Goal: Task Accomplishment & Management: Manage account settings

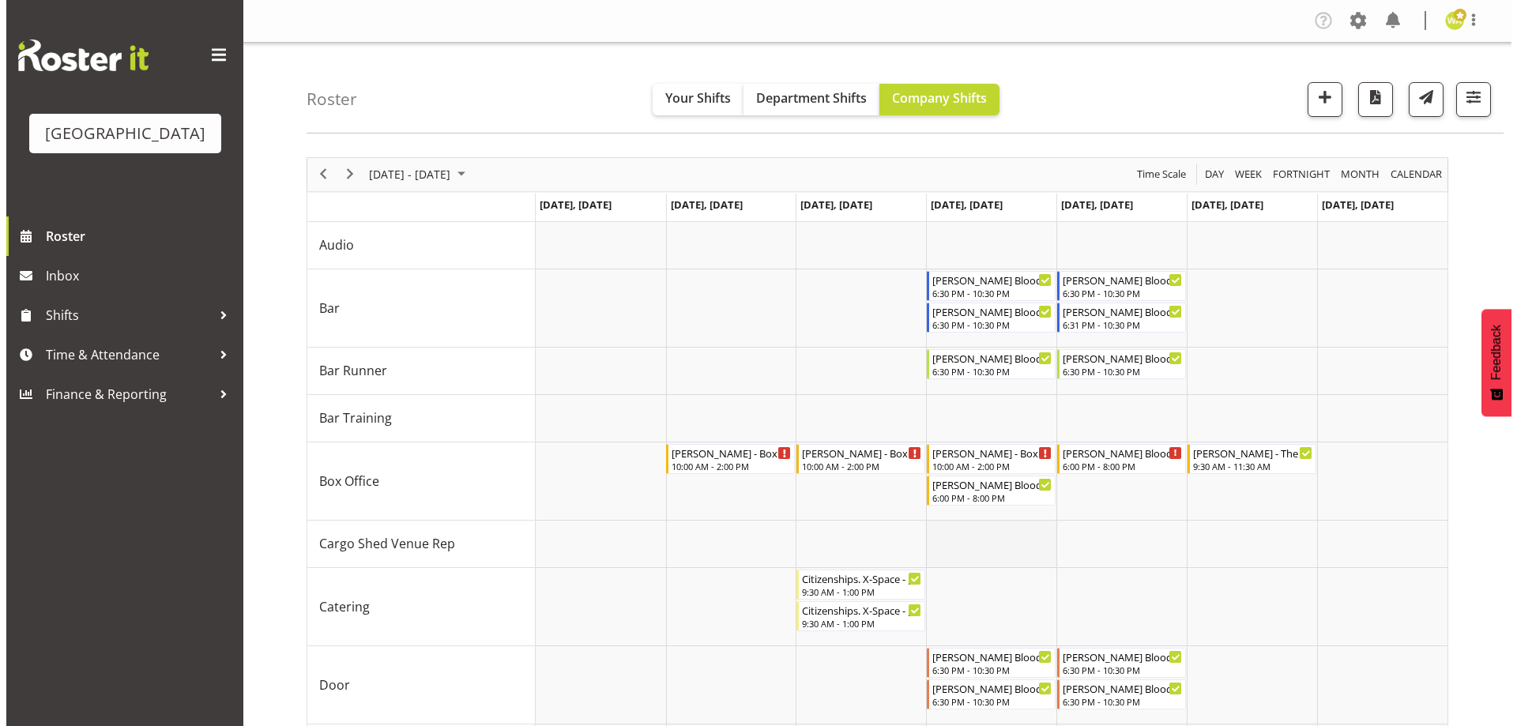
scroll to position [237, 0]
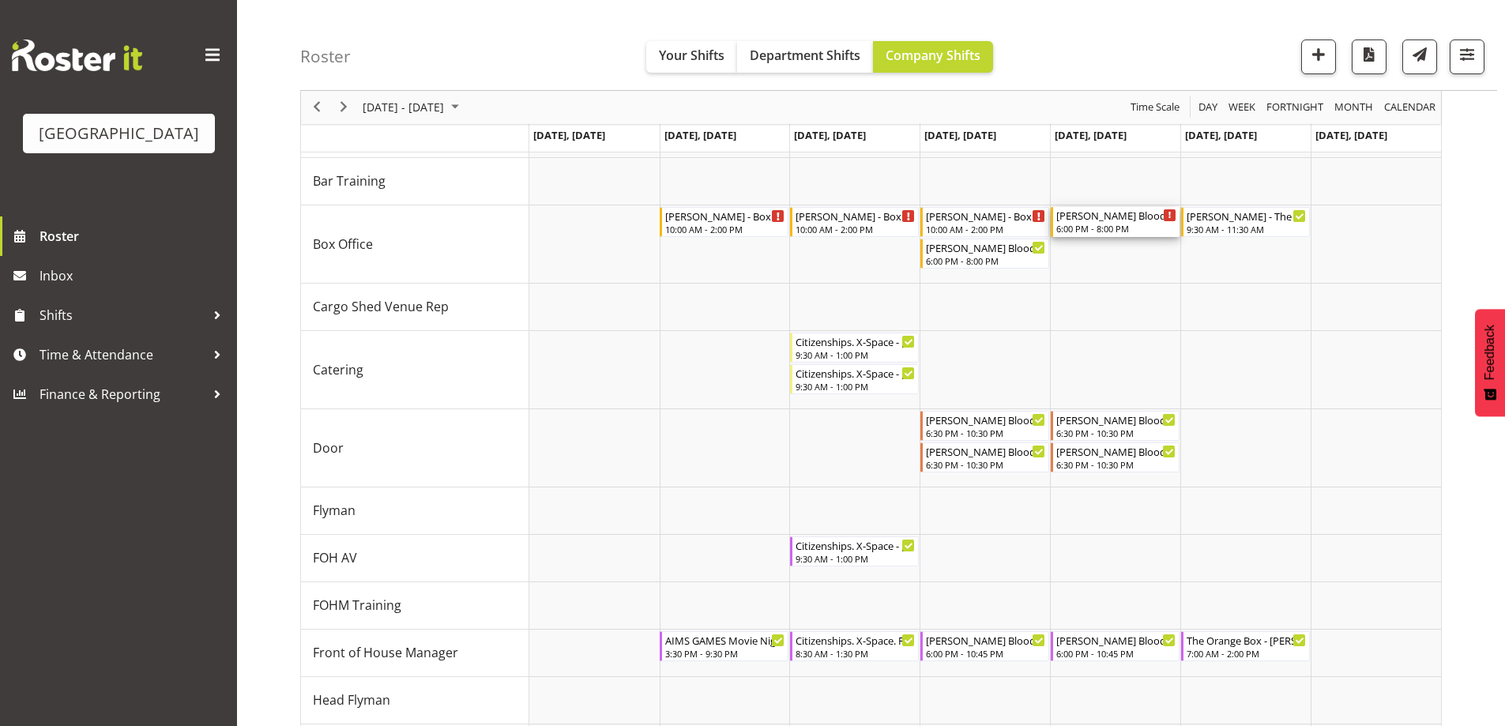
click at [1096, 223] on div "Ruby - Kevin Bloody Wilson - Box office - Unfilled 6:00 PM - 8:00 PM" at bounding box center [1116, 222] width 120 height 30
click at [1097, 223] on div at bounding box center [870, 630] width 1141 height 1421
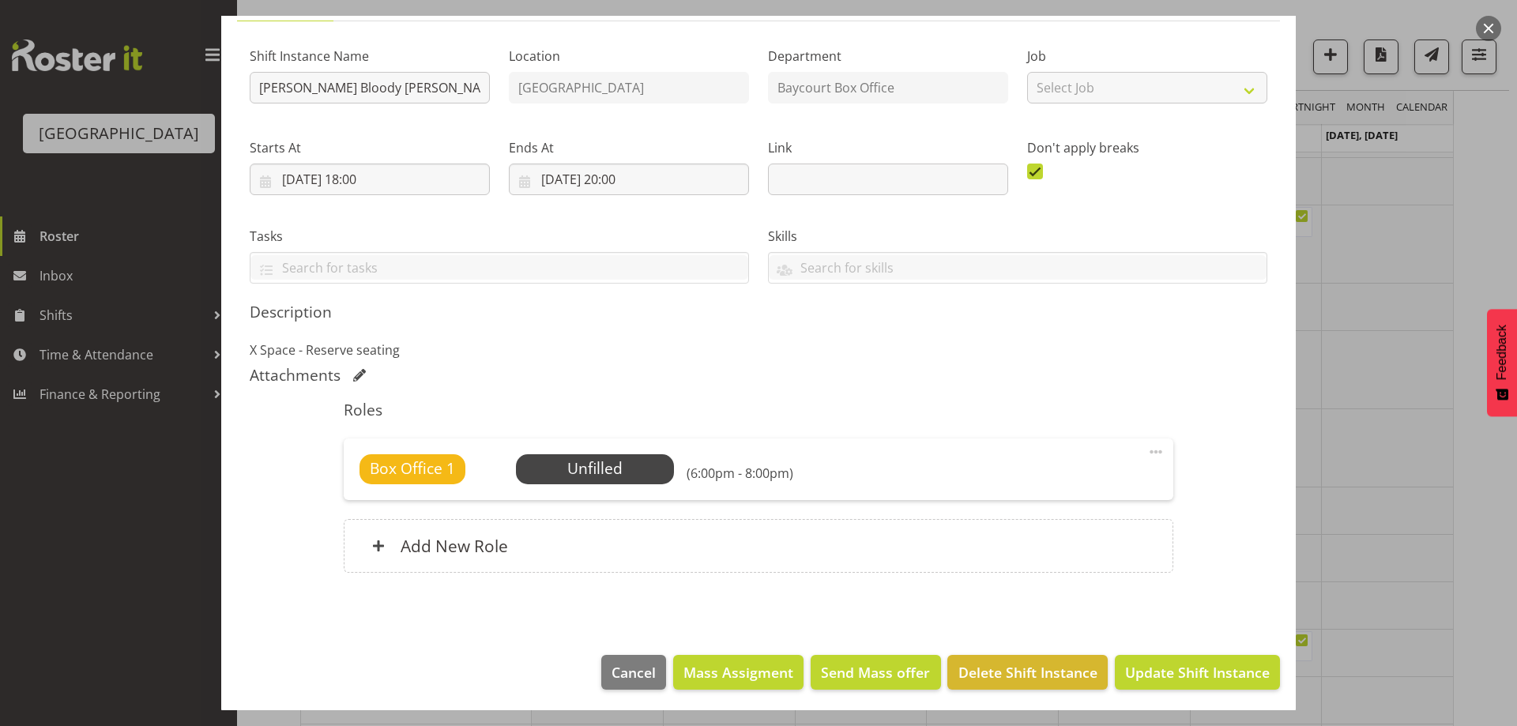
scroll to position [141, 0]
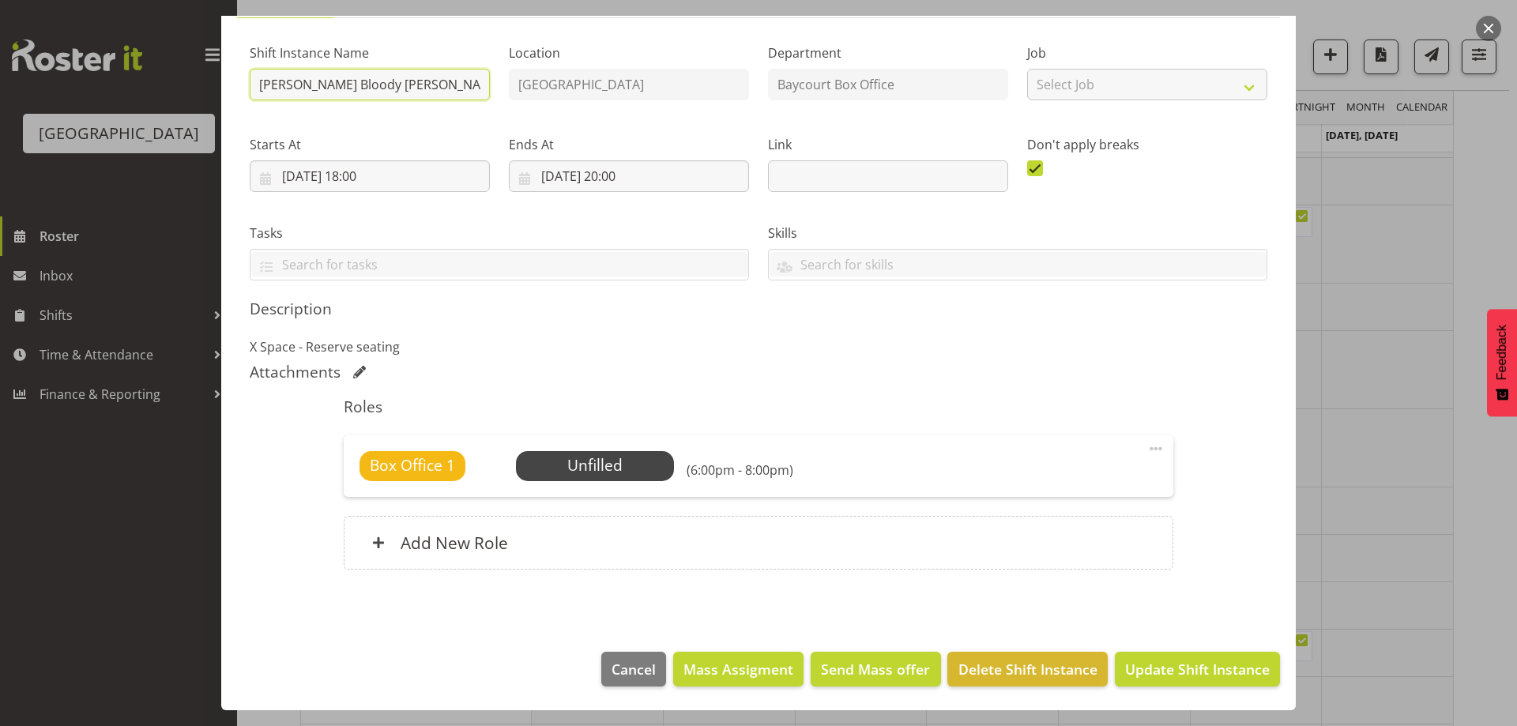
drag, startPoint x: 281, startPoint y: 85, endPoint x: 250, endPoint y: 91, distance: 31.4
click at [250, 91] on input "Ruby - Kevin Bloody Wilson - Box office" at bounding box center [370, 85] width 240 height 32
type input "?? - Kevin Bloody Wilson - Box office"
click at [1199, 673] on span "Update Shift Instance" at bounding box center [1197, 669] width 145 height 21
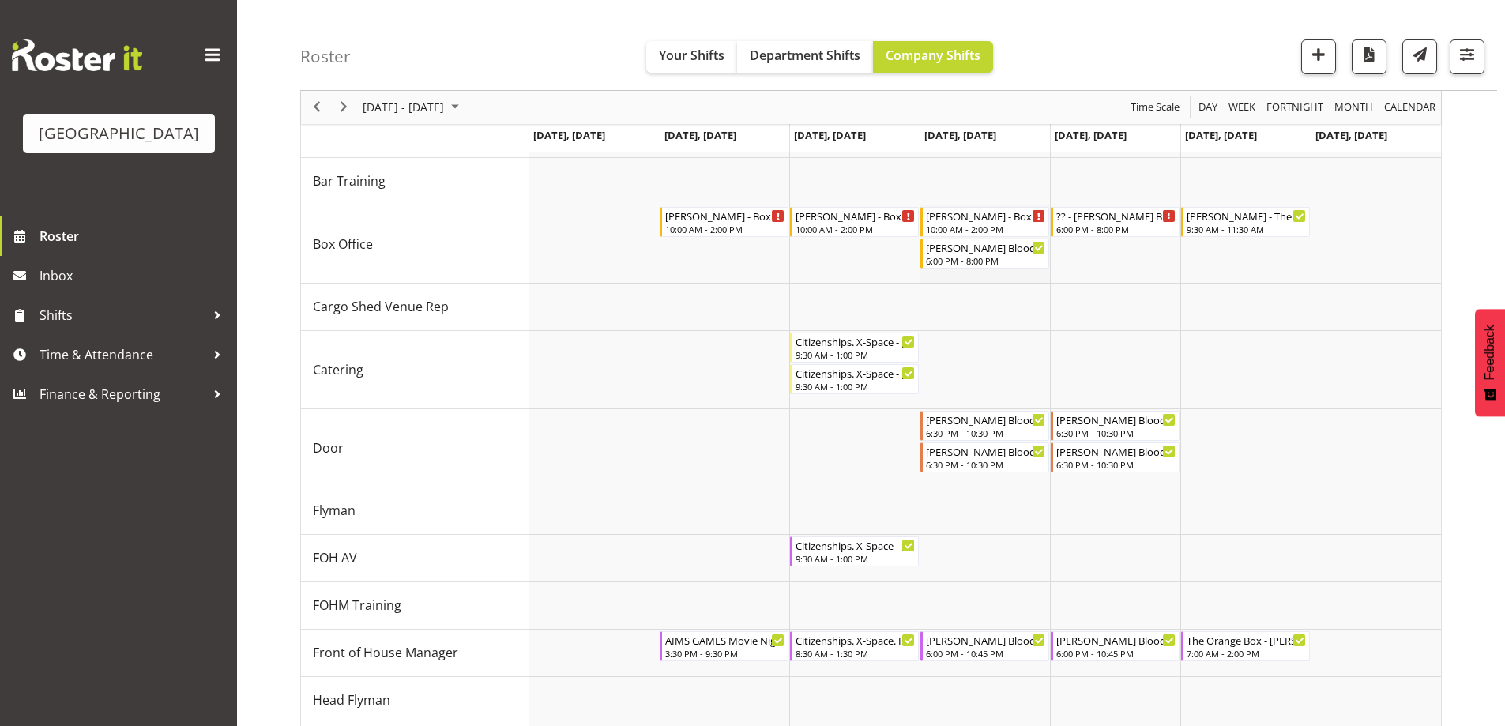
scroll to position [158, 0]
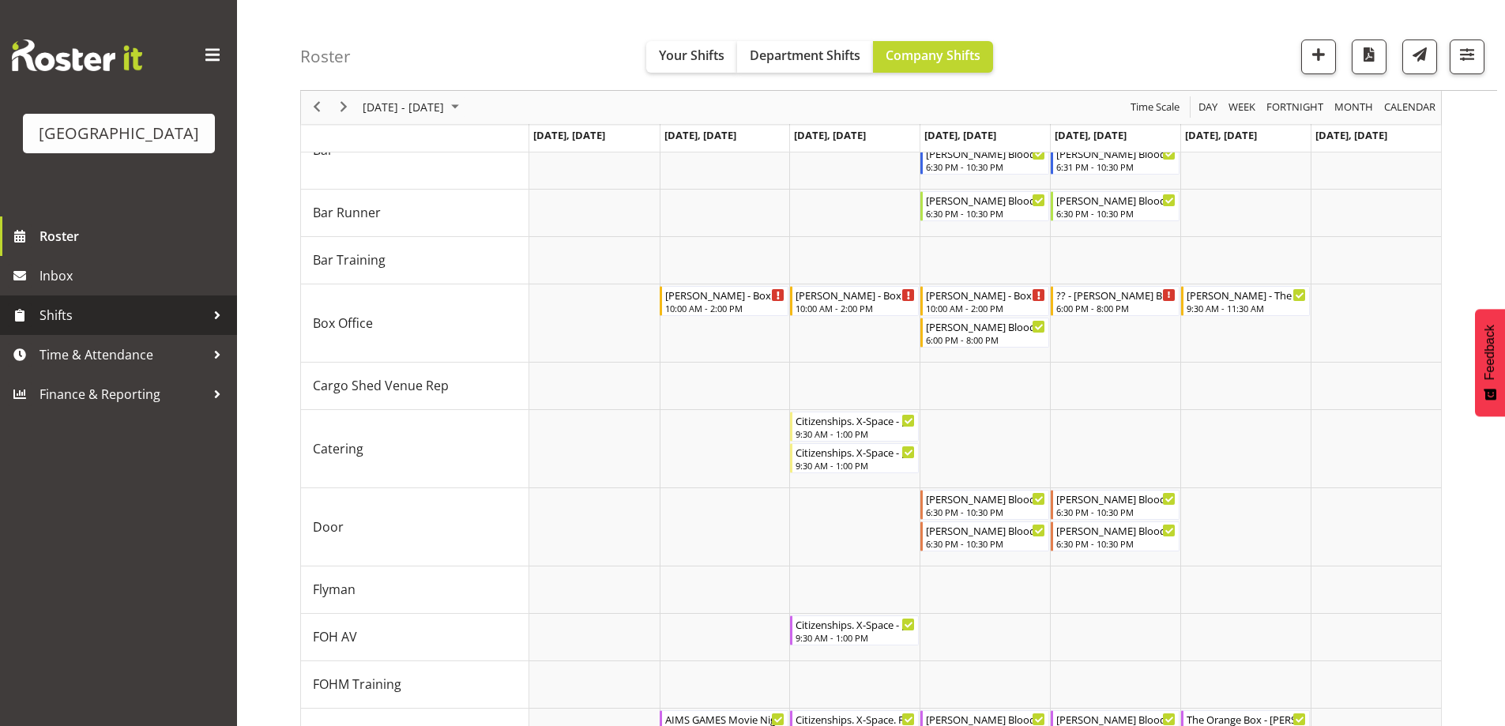
drag, startPoint x: 38, startPoint y: 328, endPoint x: 55, endPoint y: 330, distance: 16.8
click at [38, 329] on link "Shifts" at bounding box center [118, 314] width 237 height 39
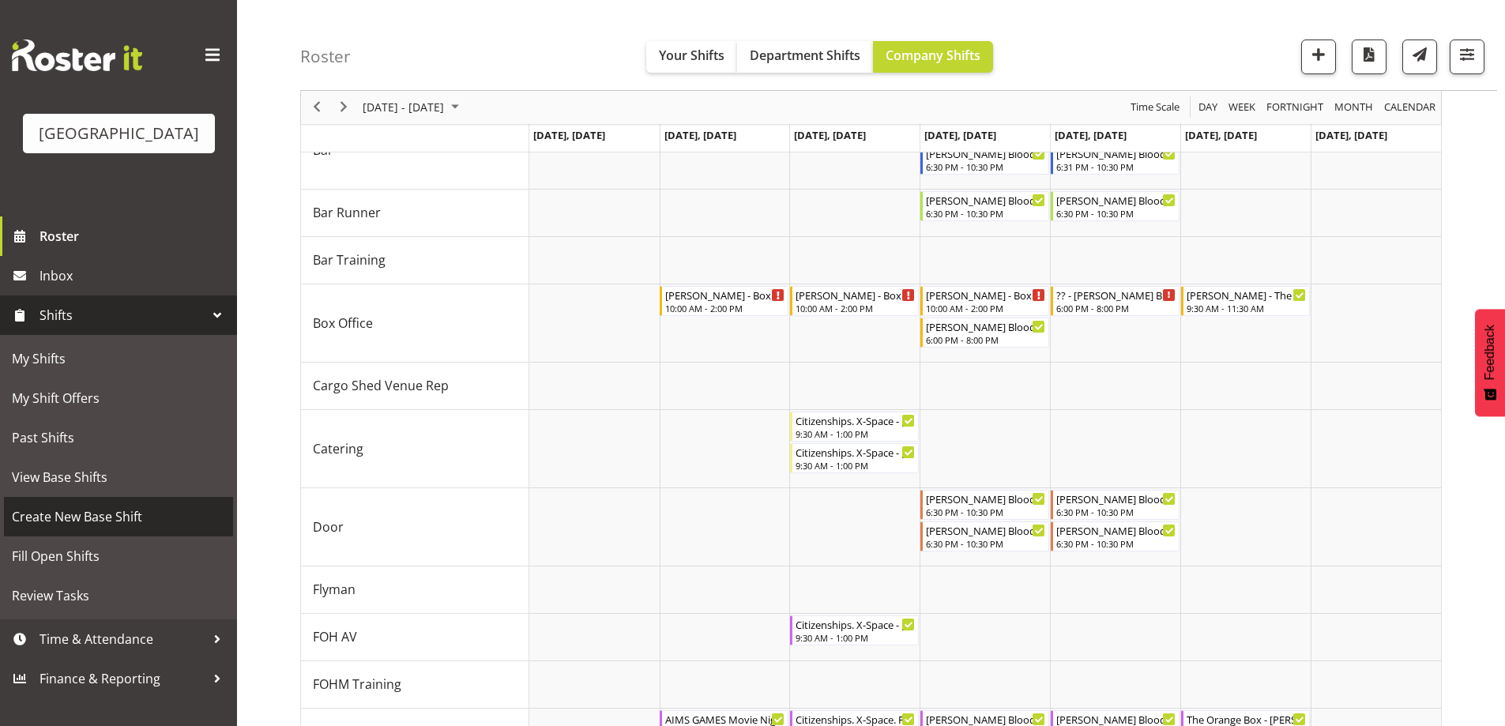
click at [52, 528] on span "Create New Base Shift" at bounding box center [118, 517] width 213 height 24
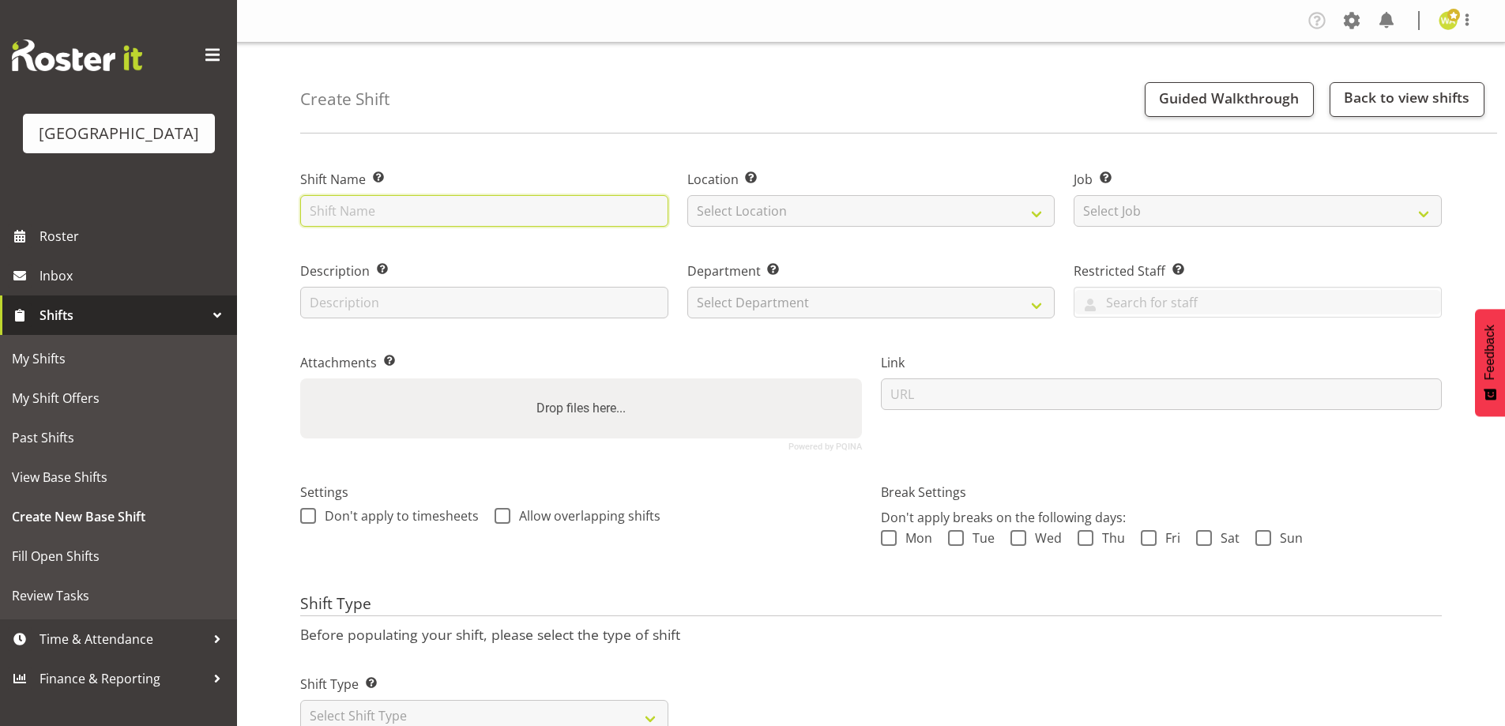
click at [468, 220] on input "text" at bounding box center [484, 211] width 368 height 32
type input "WENDY A/L"
click at [910, 544] on span "Mon" at bounding box center [915, 538] width 36 height 16
click at [891, 543] on input "Mon" at bounding box center [886, 537] width 10 height 10
checkbox input "true"
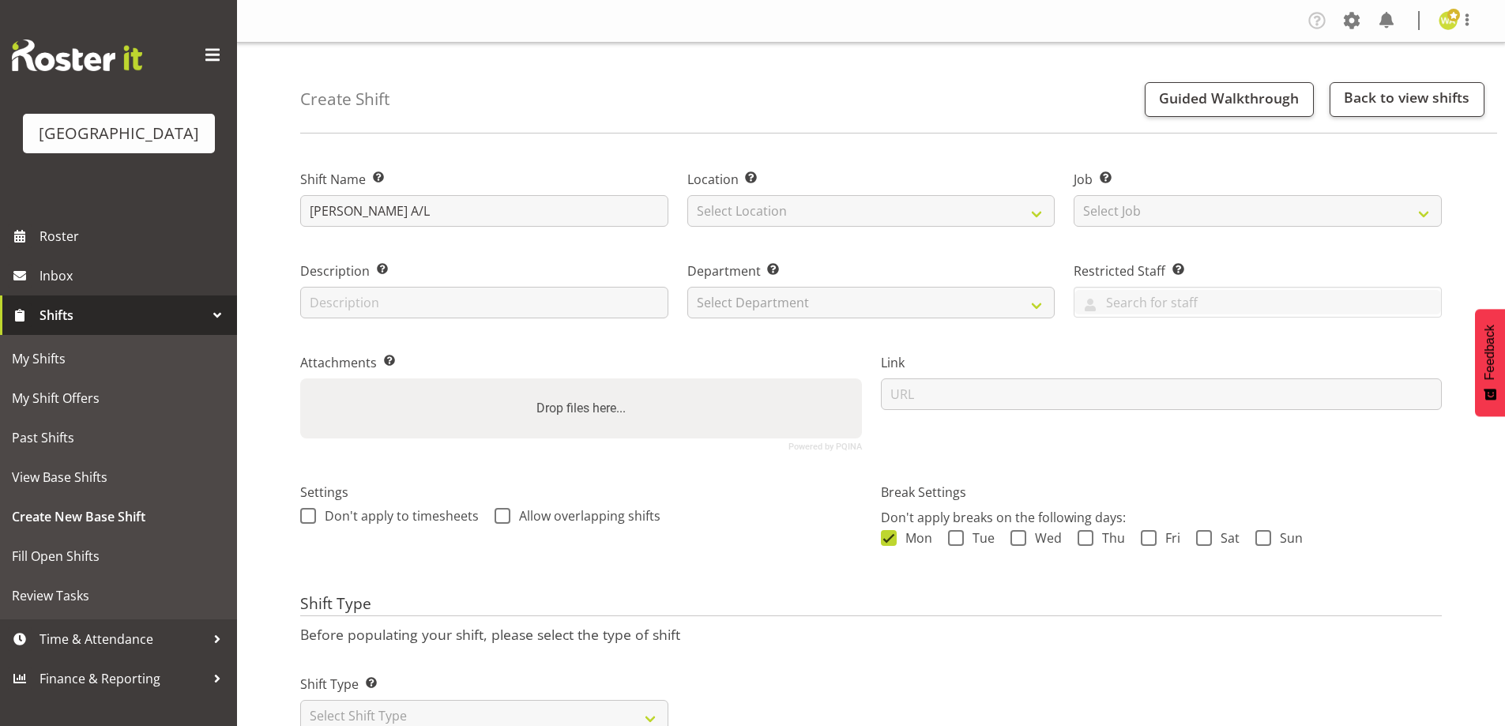
click at [953, 546] on div "Mon Tue Wed Thu Fri Sat Sun" at bounding box center [1162, 540] width 562 height 21
click at [1051, 545] on span "Wed" at bounding box center [1044, 538] width 36 height 16
click at [1021, 543] on input "Wed" at bounding box center [1015, 537] width 10 height 10
checkbox input "true"
click at [982, 534] on span "Tue" at bounding box center [979, 538] width 31 height 16
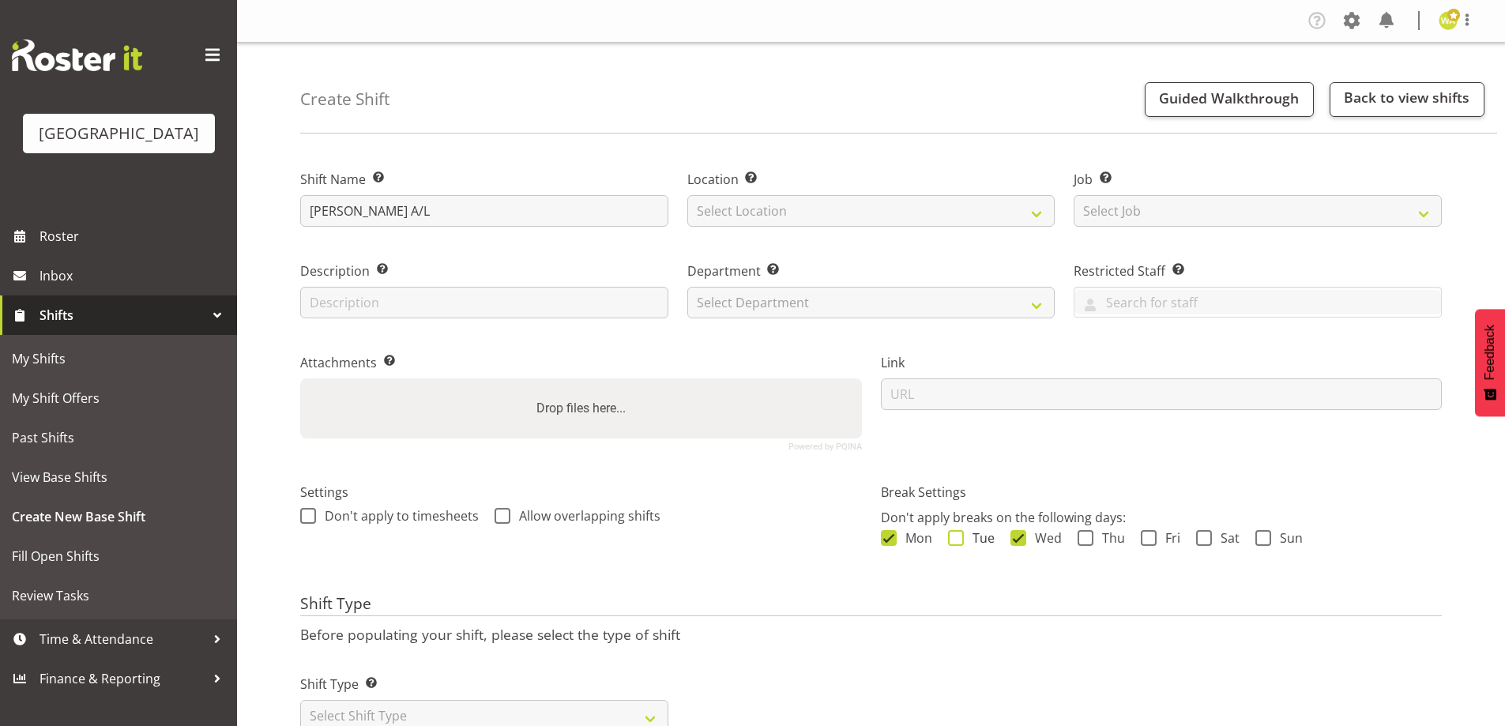
click at [958, 534] on input "Tue" at bounding box center [953, 537] width 10 height 10
checkbox input "true"
click at [1101, 538] on span "Thu" at bounding box center [1109, 538] width 32 height 16
click at [1088, 538] on input "Thu" at bounding box center [1082, 537] width 10 height 10
checkbox input "true"
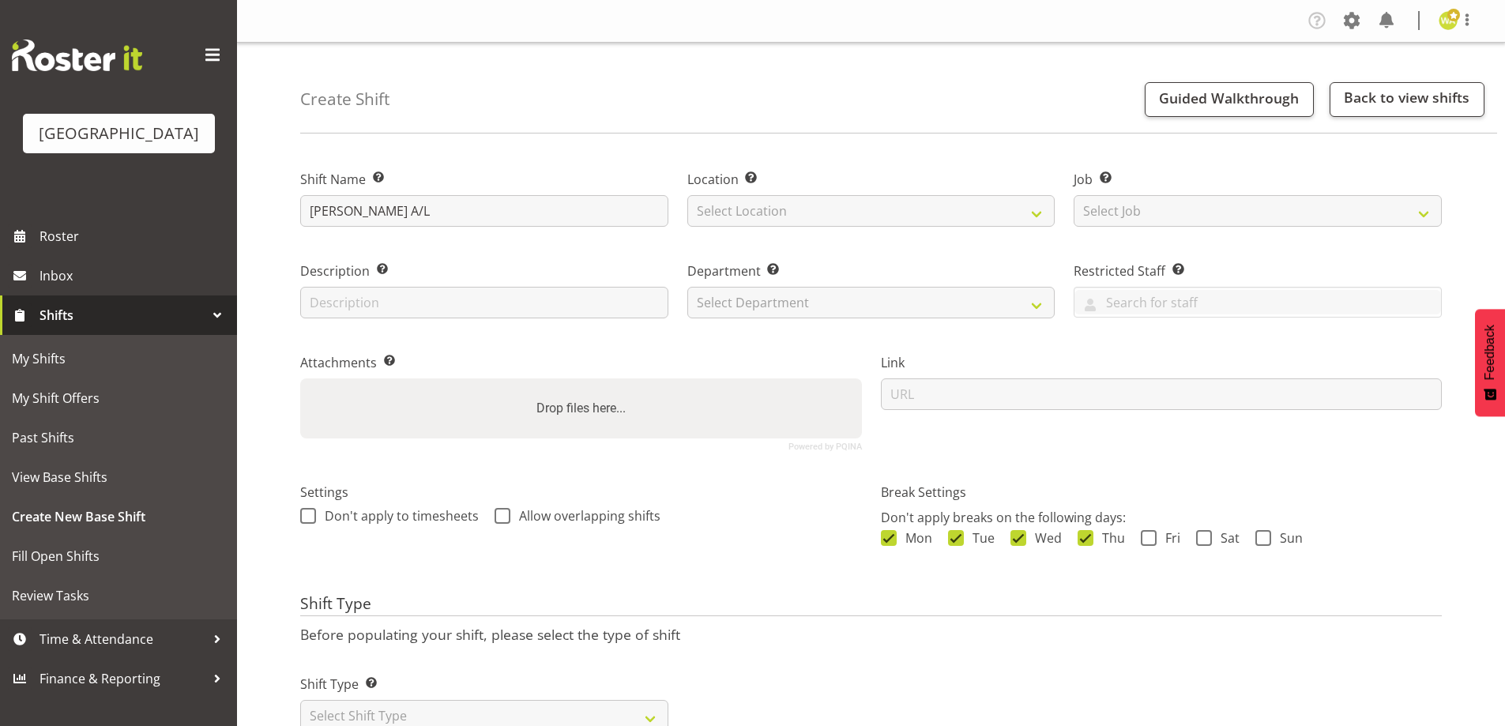
click at [1186, 542] on div "Mon Tue Wed Thu Fri Sat Sun" at bounding box center [1162, 540] width 562 height 21
click at [1228, 539] on span "Sat" at bounding box center [1226, 538] width 28 height 16
click at [1206, 539] on input "Sat" at bounding box center [1201, 537] width 10 height 10
checkbox input "true"
click at [1271, 536] on span "Sun" at bounding box center [1287, 538] width 32 height 16
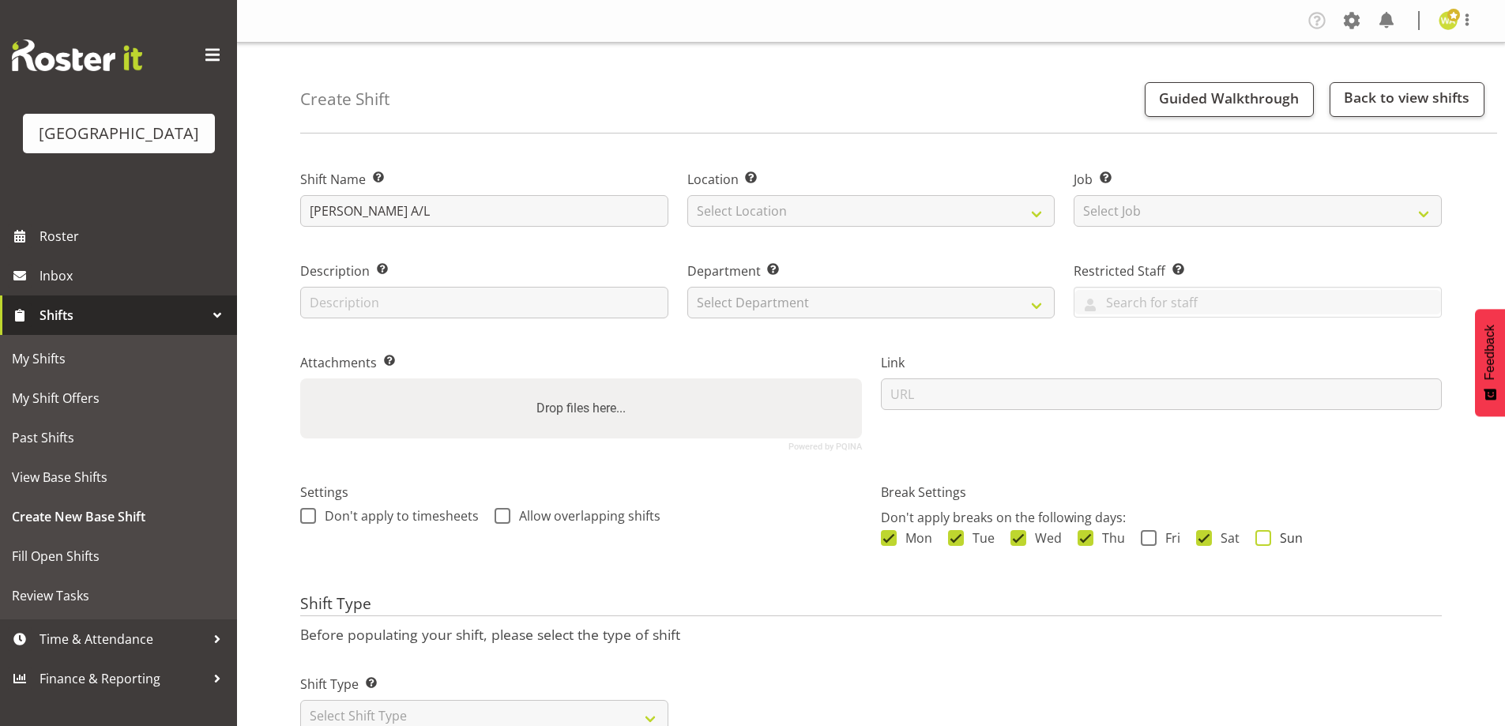
click at [1265, 536] on input "Sun" at bounding box center [1260, 537] width 10 height 10
checkbox input "true"
click at [1164, 539] on span "Fri" at bounding box center [1168, 538] width 24 height 16
click at [1151, 539] on input "Fri" at bounding box center [1146, 537] width 10 height 10
checkbox input "true"
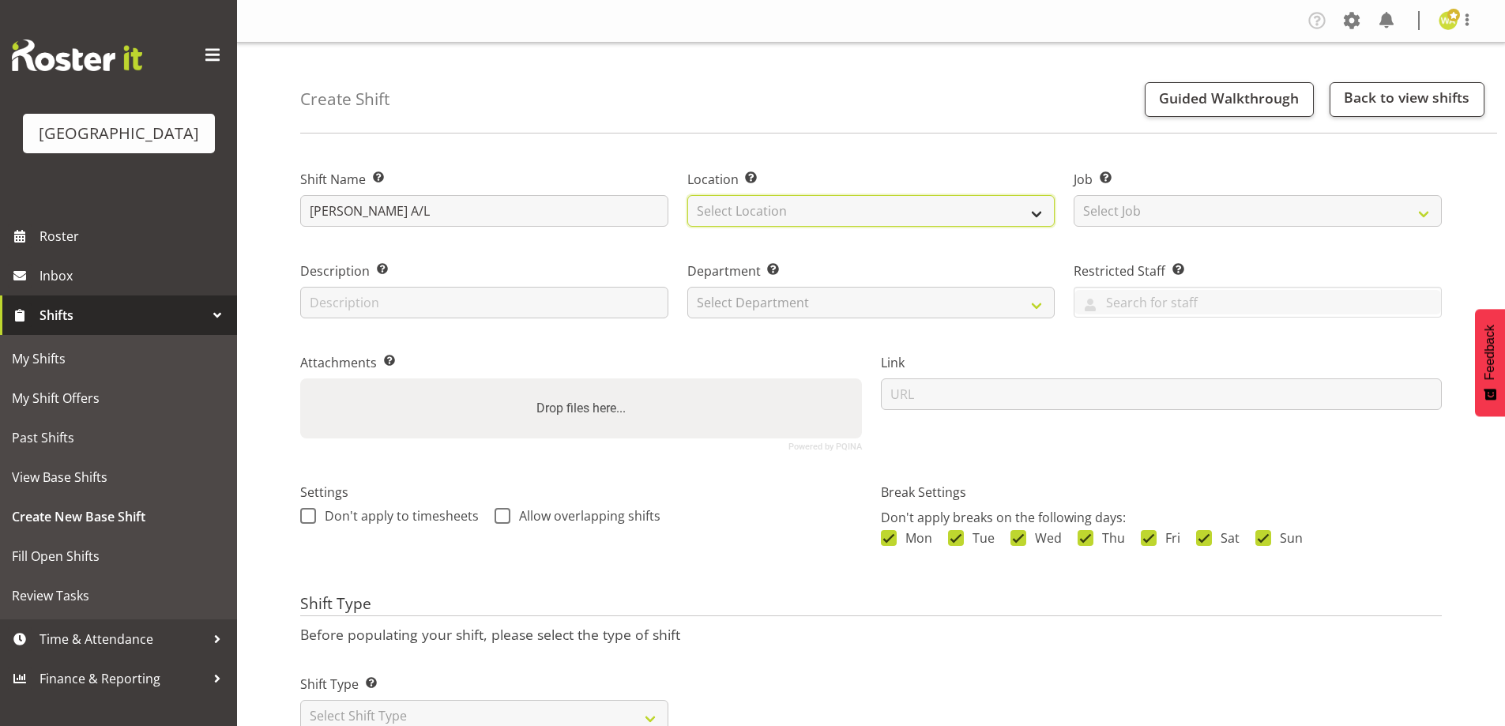
click at [727, 201] on select "Select Location Baycourt Community and Arts Centre Cargo Shed Historic Village" at bounding box center [871, 211] width 368 height 32
select select "1115"
click at [687, 195] on select "Select Location Baycourt Community and Arts Centre Cargo Shed Historic Village" at bounding box center [871, 211] width 368 height 32
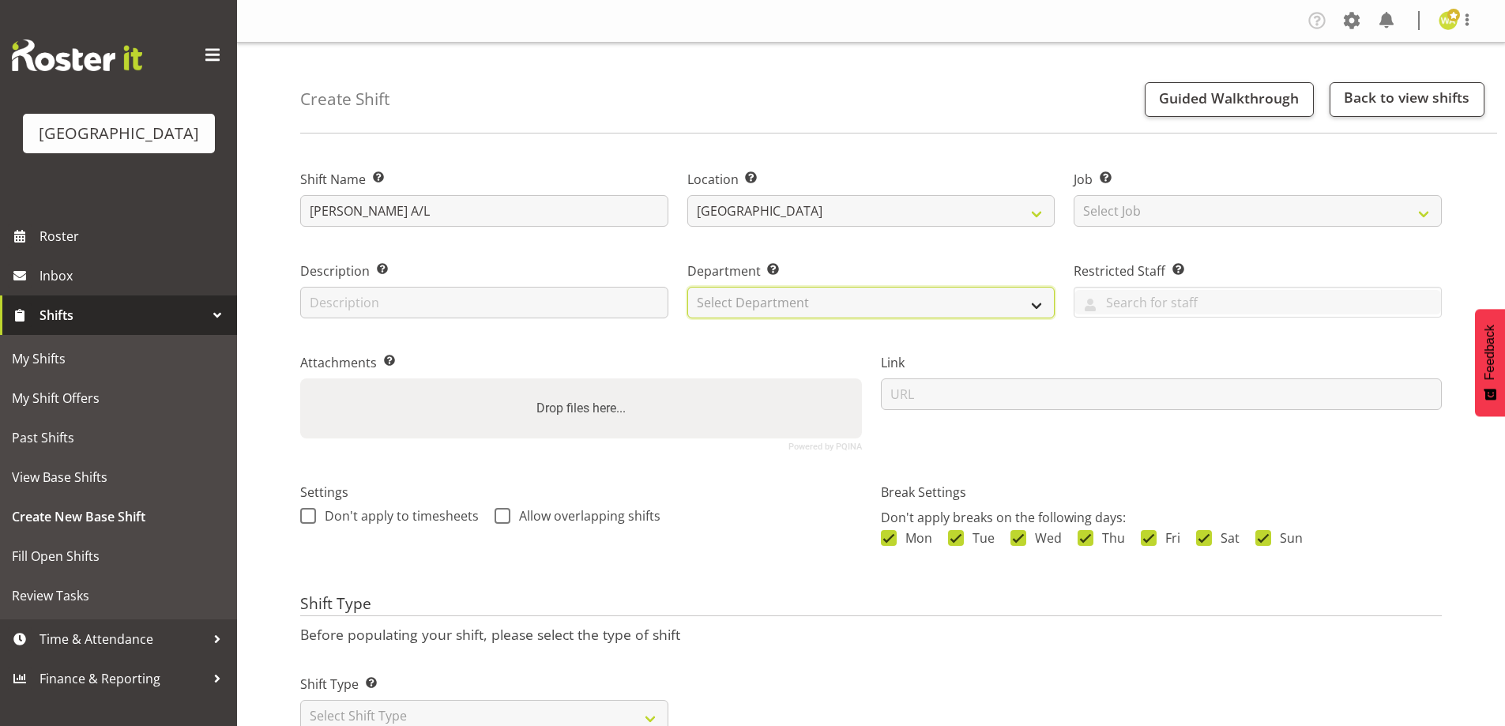
click at [730, 299] on select "Select Department Baycourt Box Office" at bounding box center [871, 303] width 368 height 32
select select "794"
click at [687, 287] on select "Select Department Baycourt Box Office" at bounding box center [871, 303] width 368 height 32
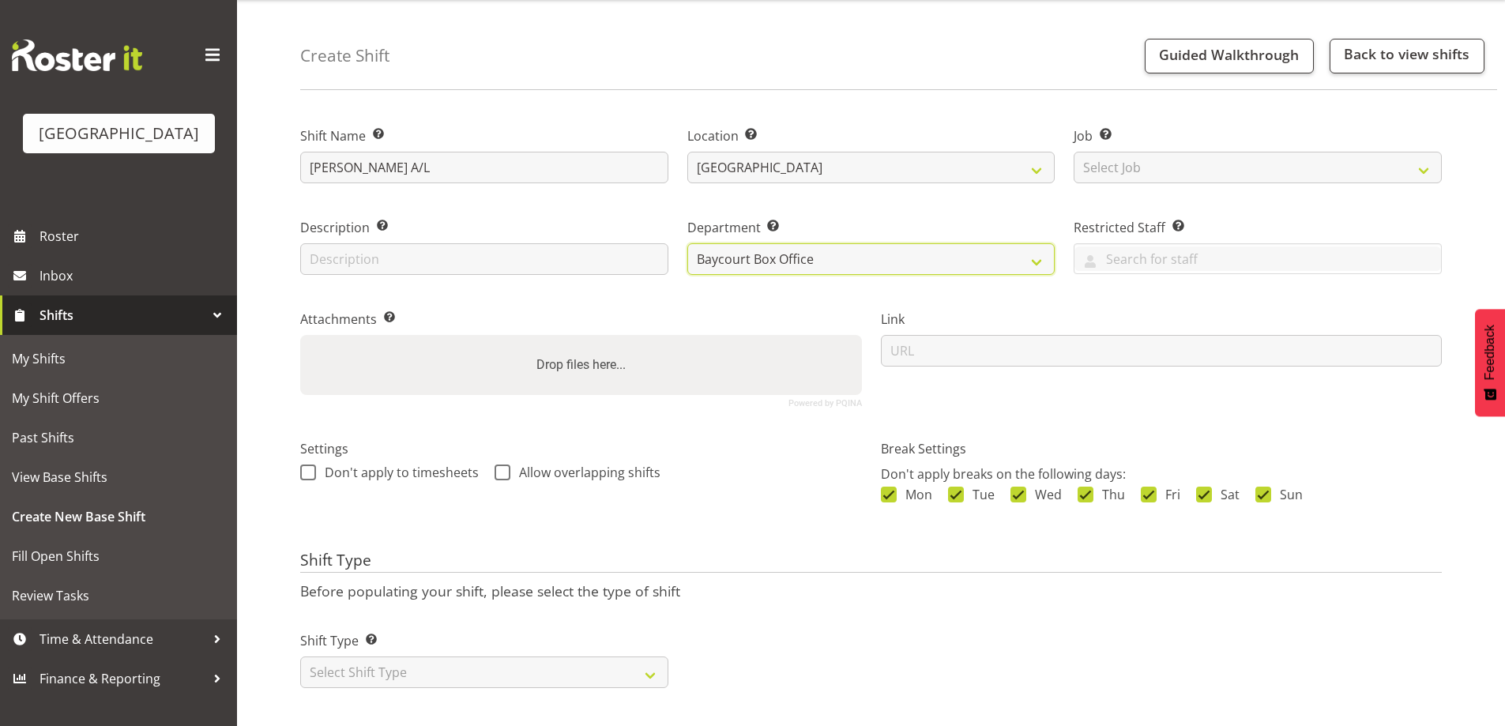
scroll to position [63, 0]
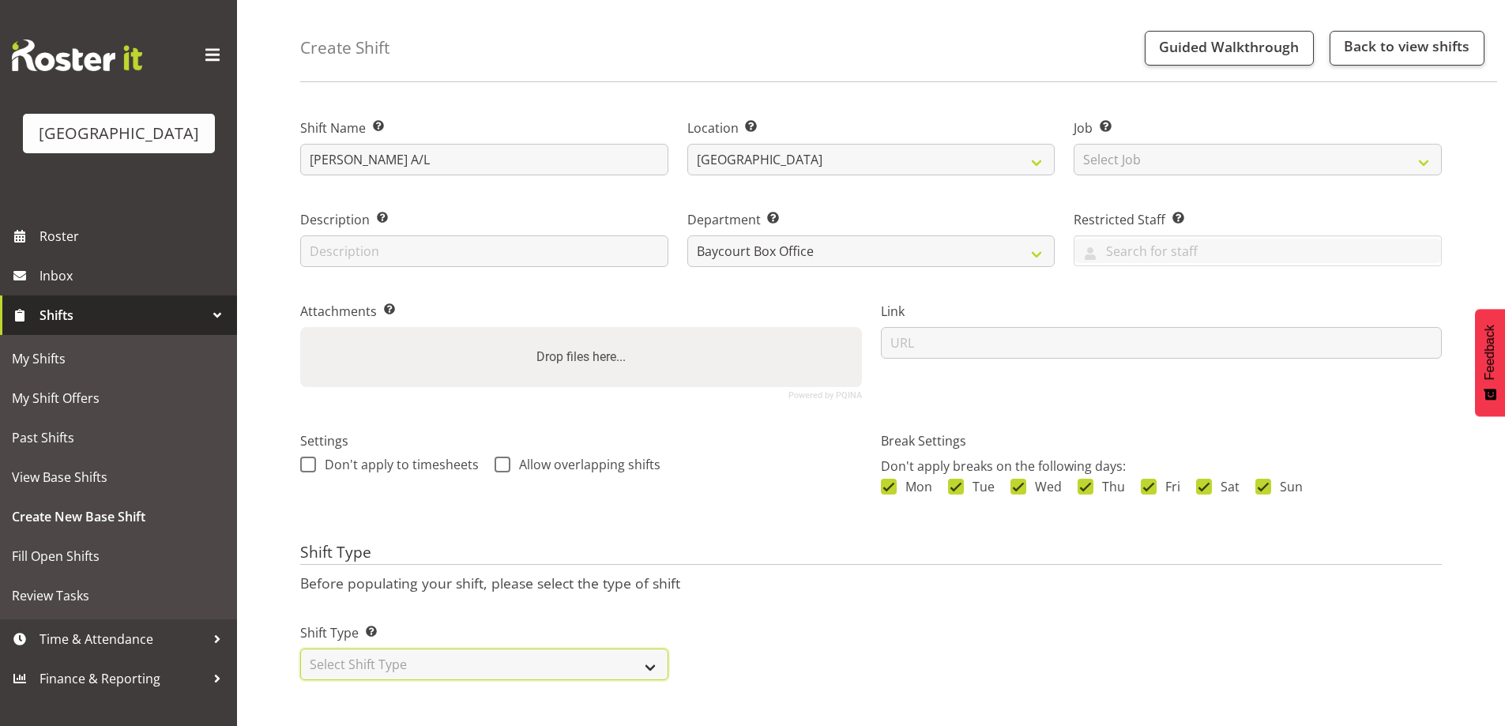
click at [605, 667] on select "Select Shift Type One Off Shift Recurring Shift Rotating Shift" at bounding box center [484, 665] width 368 height 32
select select "one_off"
click at [300, 649] on select "Select Shift Type One Off Shift Recurring Shift Rotating Shift" at bounding box center [484, 665] width 368 height 32
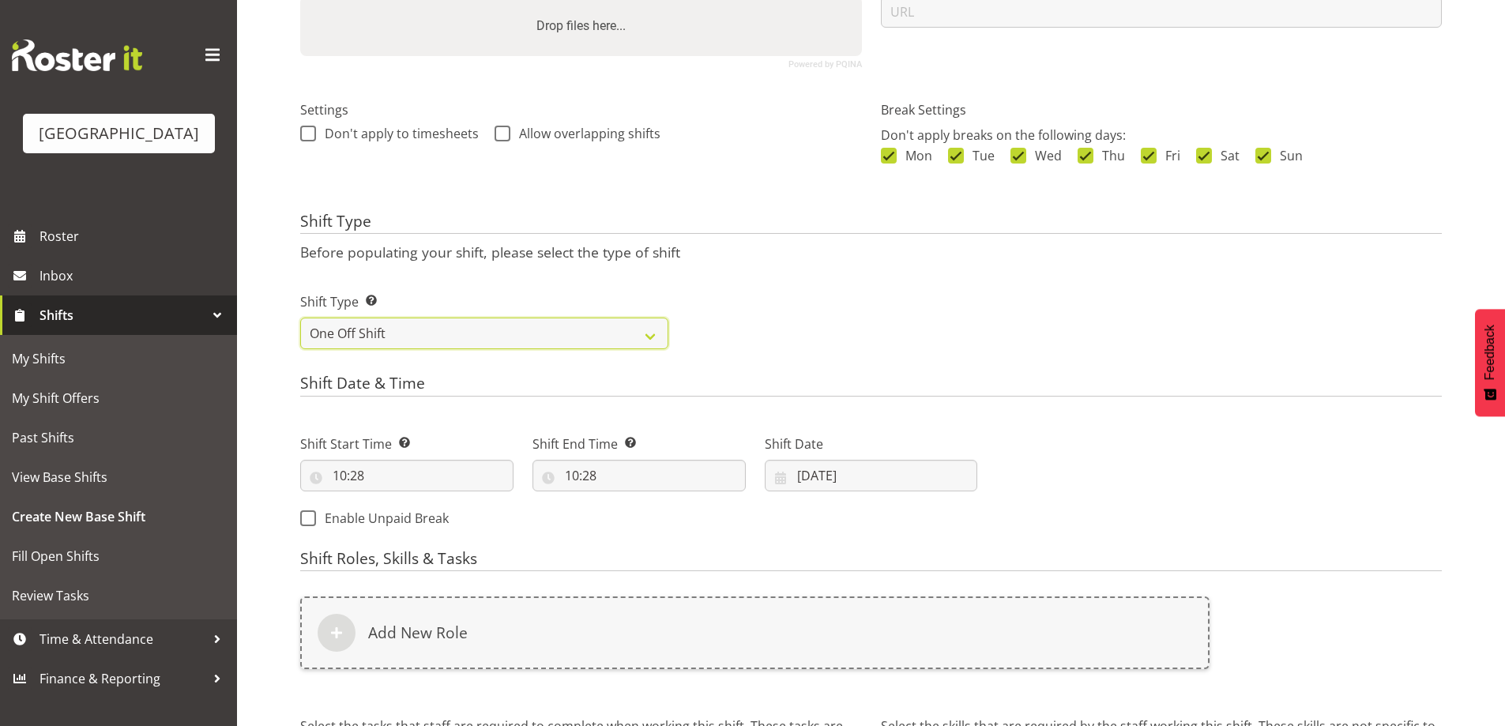
scroll to position [458, 0]
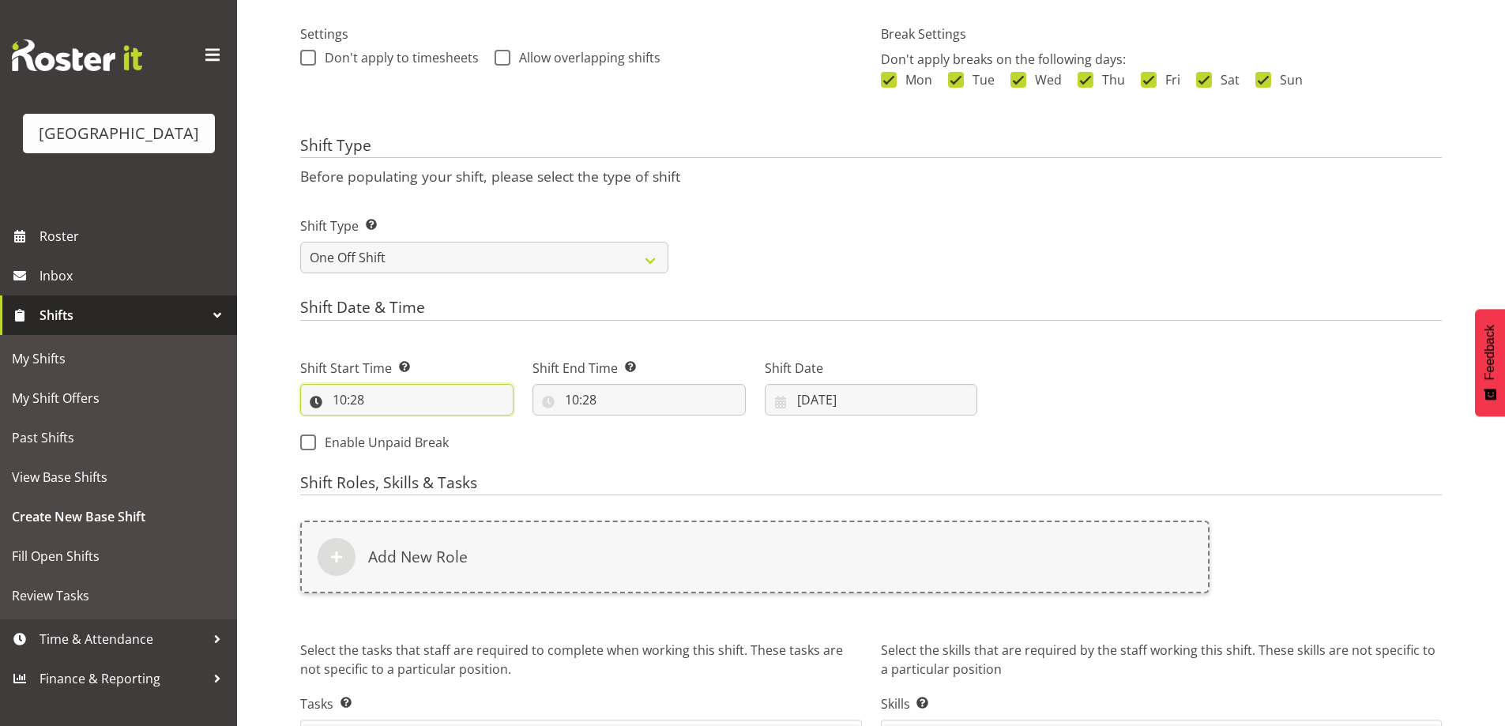
click at [344, 400] on input "10:28" at bounding box center [406, 400] width 213 height 32
click at [406, 442] on select "00 01 02 03 04 05 06 07 08 09 10 11 12 13 14 15 16 17 18 19 20 21 22 23" at bounding box center [408, 441] width 36 height 32
select select "8"
click at [390, 425] on select "00 01 02 03 04 05 06 07 08 09 10 11 12 13 14 15 16 17 18 19 20 21 22 23" at bounding box center [408, 441] width 36 height 32
type input "08:28"
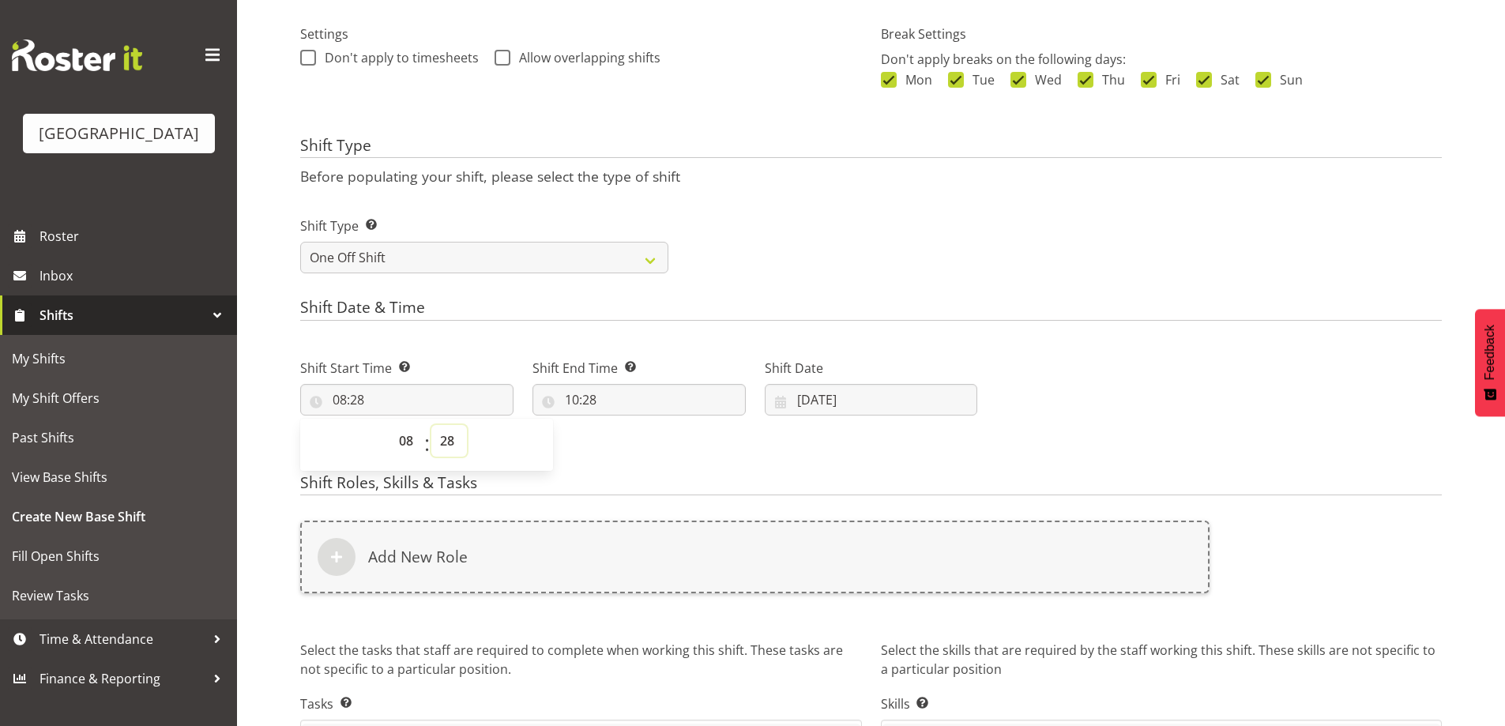
click at [453, 439] on select "00 01 02 03 04 05 06 07 08 09 10 11 12 13 14 15 16 17 18 19 20 21 22 23 24 25 2…" at bounding box center [449, 441] width 36 height 32
select select "0"
click at [431, 425] on select "00 01 02 03 04 05 06 07 08 09 10 11 12 13 14 15 16 17 18 19 20 21 22 23 24 25 2…" at bounding box center [449, 441] width 36 height 32
type input "08:00"
click at [958, 280] on div "Shift Type Shift Types: One Off – Select this if you would like a single shift …" at bounding box center [871, 238] width 1160 height 88
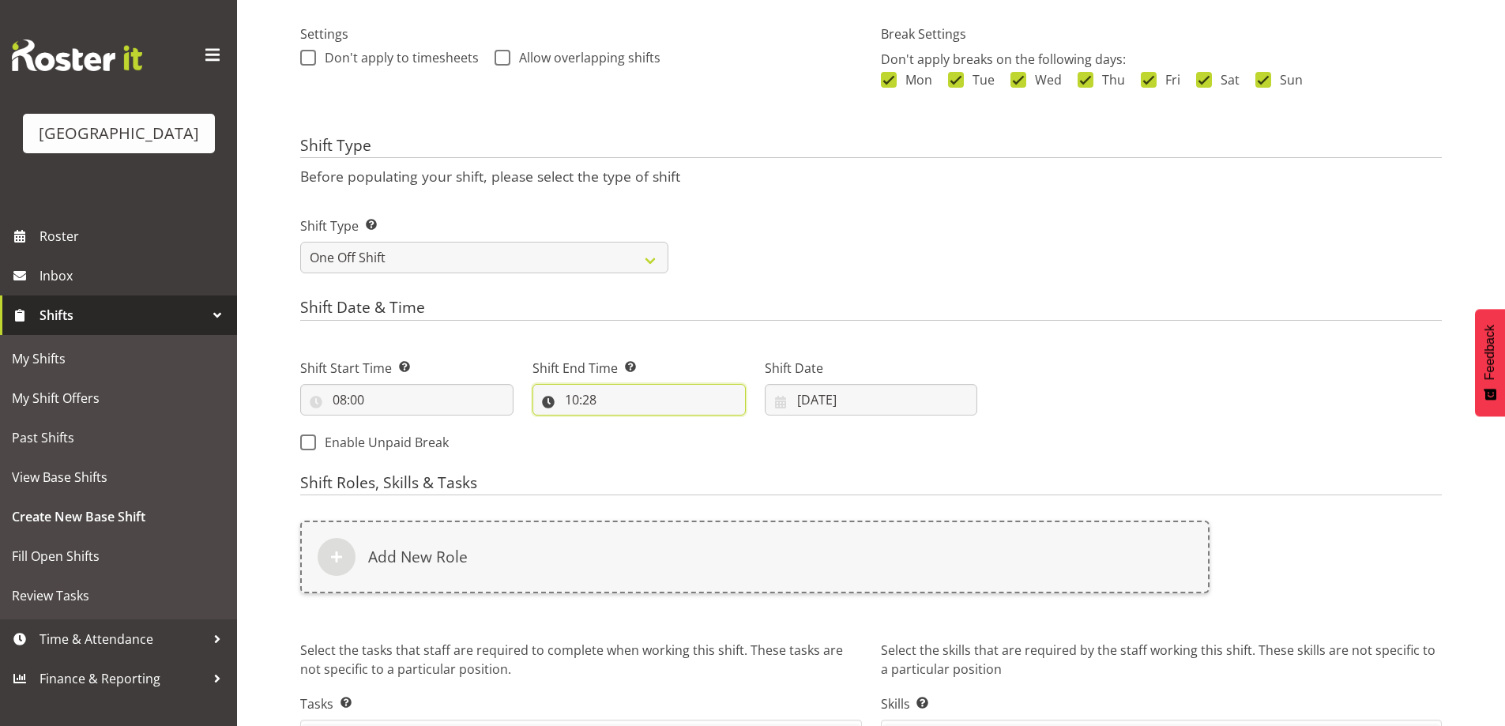
click at [575, 402] on input "10:28" at bounding box center [638, 400] width 213 height 32
click at [792, 415] on input "18/08/2025" at bounding box center [871, 400] width 213 height 32
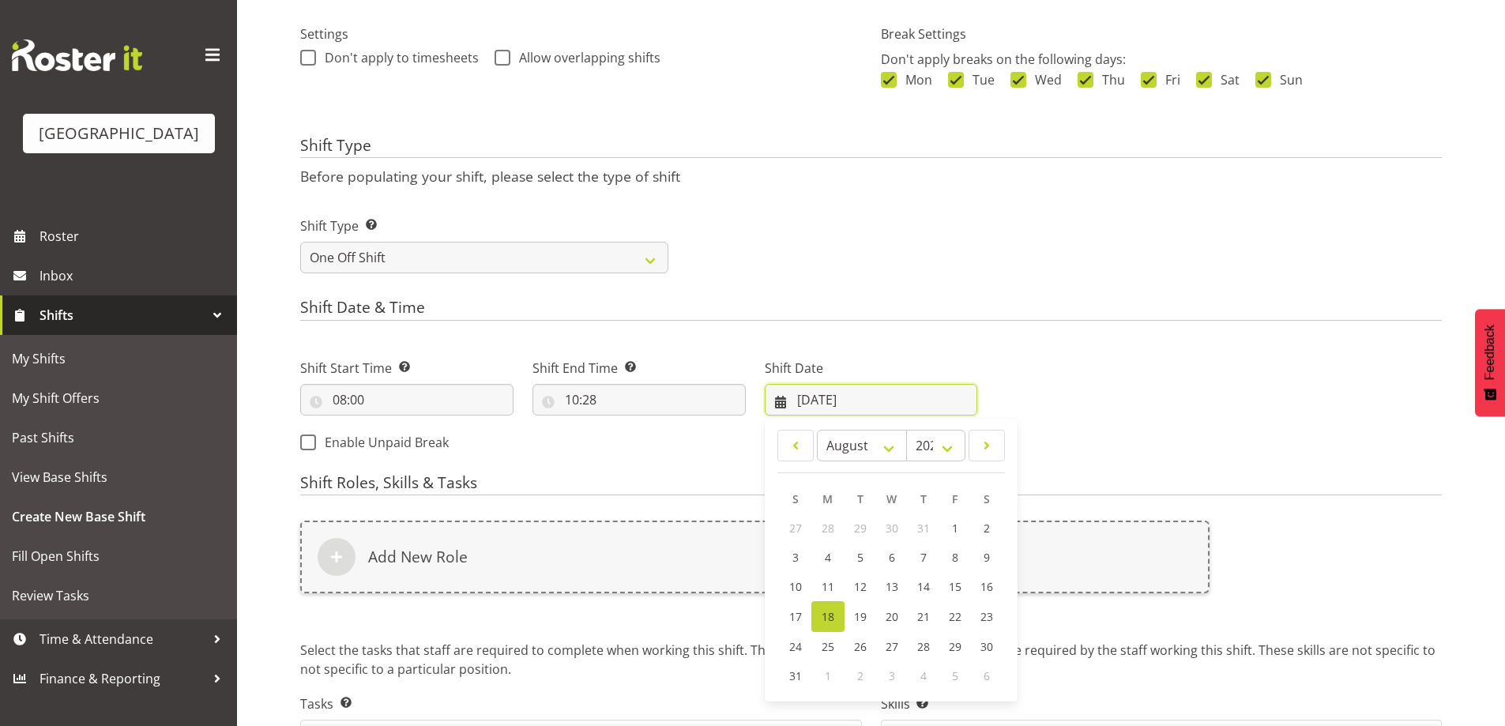
click at [866, 395] on input "18/08/2025" at bounding box center [871, 400] width 213 height 32
click at [898, 464] on header "January February March April May June July August September October November De…" at bounding box center [891, 451] width 228 height 43
drag, startPoint x: 889, startPoint y: 440, endPoint x: 888, endPoint y: 453, distance: 12.7
click at [889, 440] on select "January February March April May June July August September October November De…" at bounding box center [862, 446] width 91 height 32
select select "8"
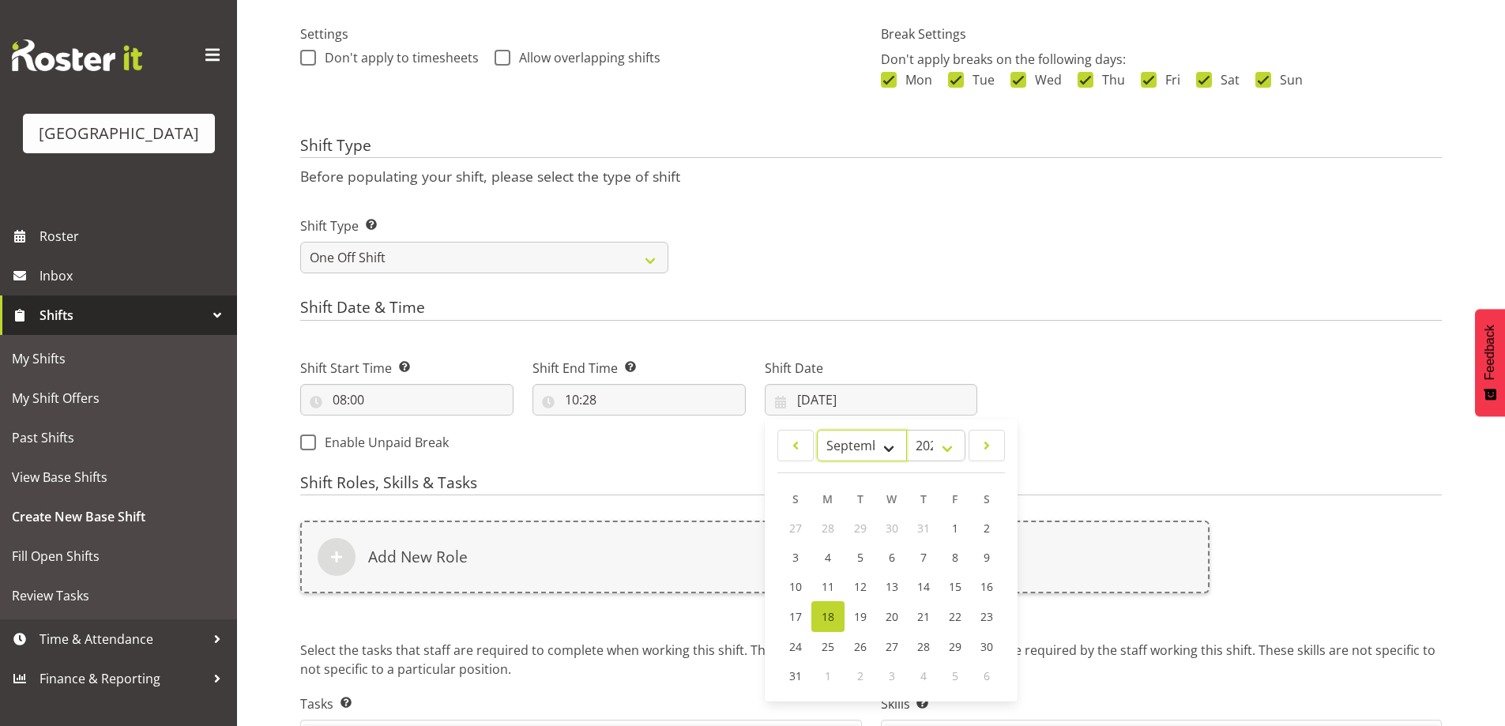
click at [817, 430] on select "January February March April May June July August September October November De…" at bounding box center [862, 446] width 91 height 32
click at [826, 524] on span "1" at bounding box center [828, 528] width 6 height 15
type input "01/09/2025"
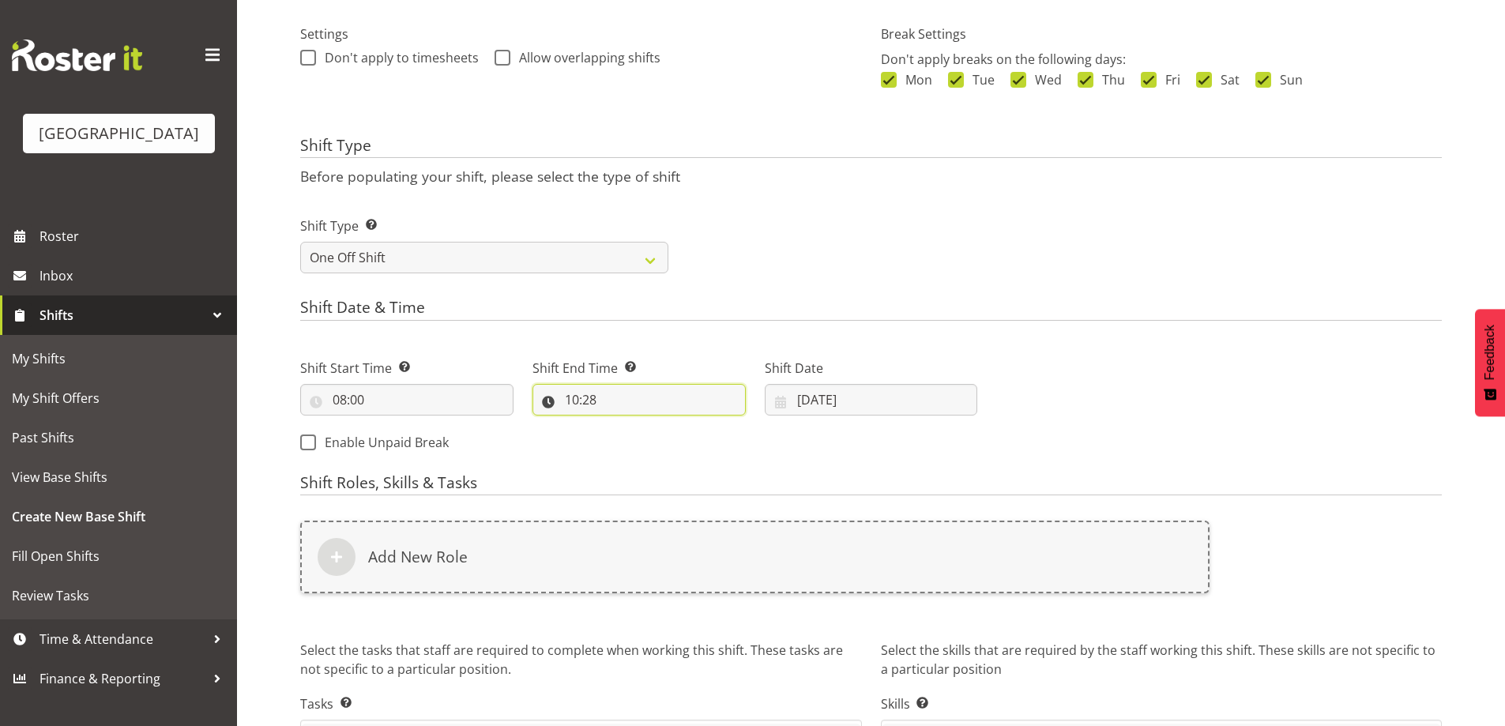
click at [573, 400] on input "10:28" at bounding box center [638, 400] width 213 height 32
click at [648, 438] on select "00 01 02 03 04 05 06 07 08 09 10 11 12 13 14 15 16 17 18 19 20 21 22 23" at bounding box center [640, 441] width 36 height 32
select select "17"
click at [622, 425] on select "00 01 02 03 04 05 06 07 08 09 10 11 12 13 14 15 16 17 18 19 20 21 22 23" at bounding box center [640, 441] width 36 height 32
type input "17:28"
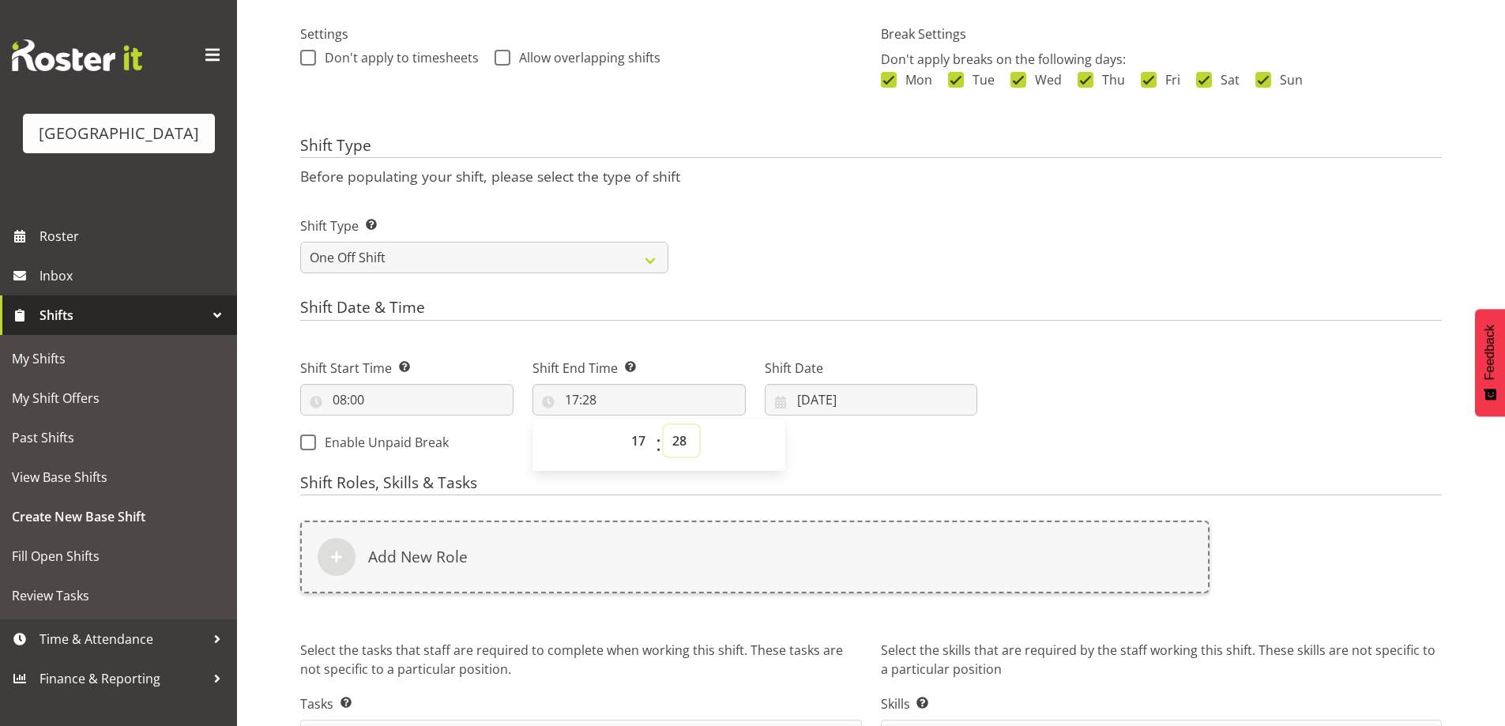
click at [678, 437] on select "00 01 02 03 04 05 06 07 08 09 10 11 12 13 14 15 16 17 18 19 20 21 22 23 24 25 2…" at bounding box center [682, 441] width 36 height 32
select select "0"
click at [664, 425] on select "00 01 02 03 04 05 06 07 08 09 10 11 12 13 14 15 16 17 18 19 20 21 22 23 24 25 2…" at bounding box center [682, 441] width 36 height 32
type input "17:00"
click at [1201, 324] on div "Shift Date & Time Shift Start Time Set the time of the day you wish this shift …" at bounding box center [870, 382] width 1141 height 166
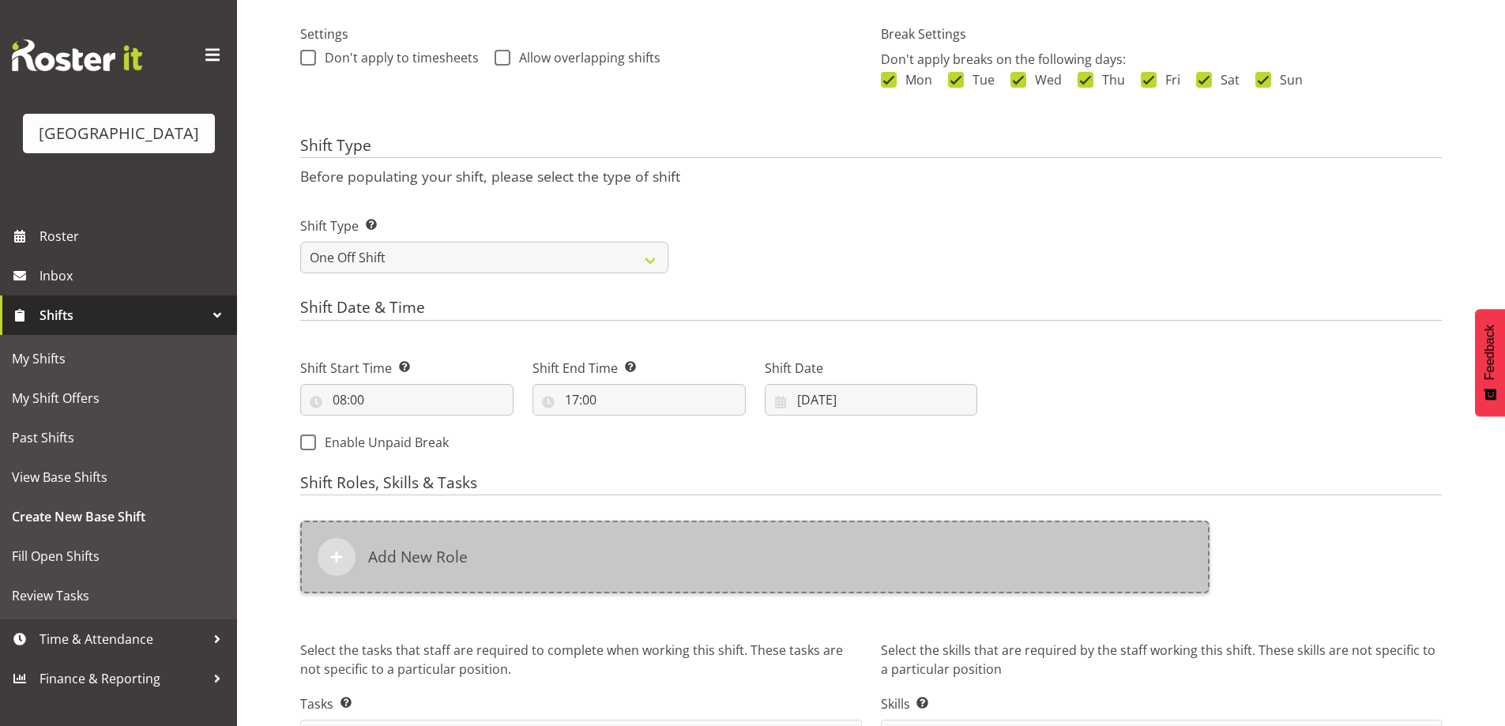
click at [540, 555] on div "Add New Role" at bounding box center [754, 557] width 909 height 73
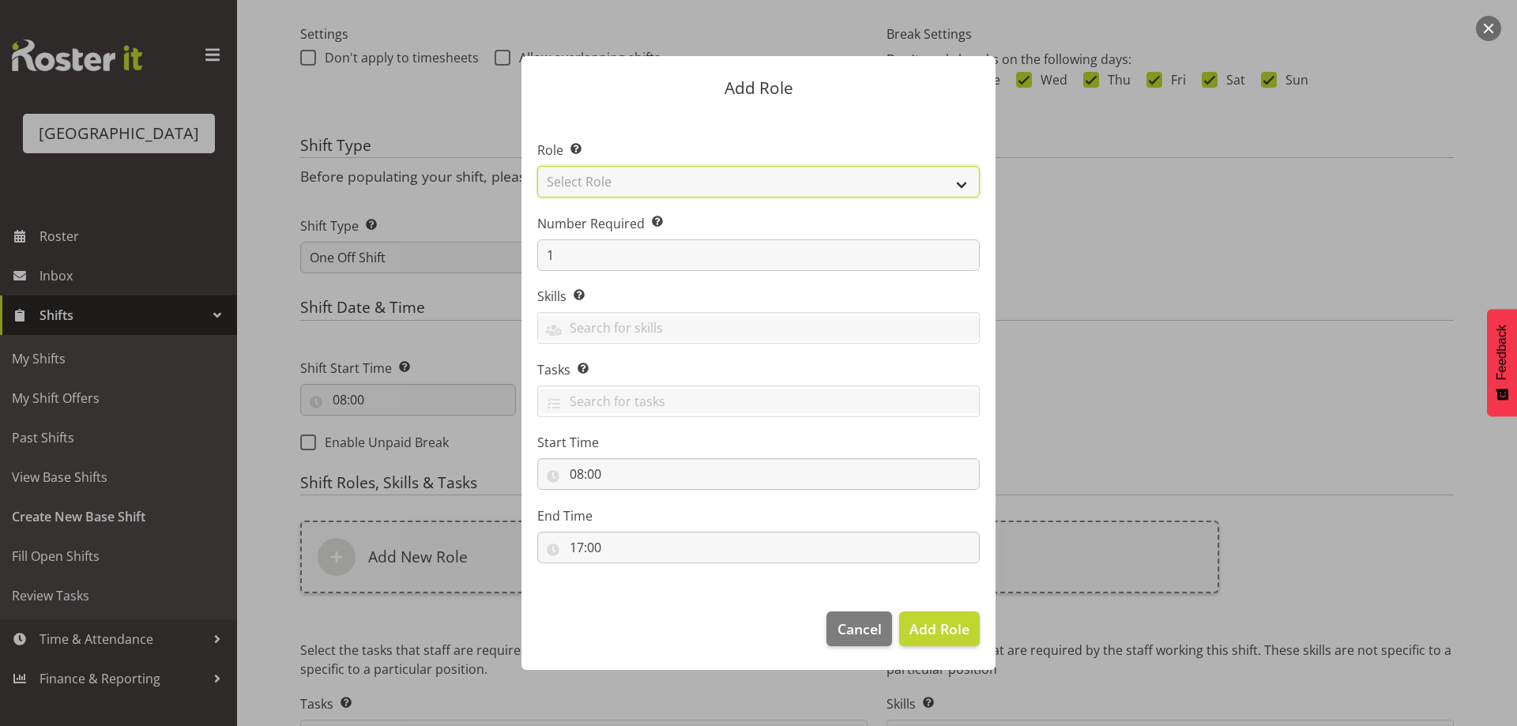
click at [608, 185] on select "Select Role Audio Bar Bar Runner Bar Training Box Office Cargo Shed Venue Rep C…" at bounding box center [758, 182] width 442 height 32
select select "1301"
click at [537, 166] on select "Select Role Audio Bar Bar Runner Bar Training Box Office Cargo Shed Venue Rep C…" at bounding box center [758, 182] width 442 height 32
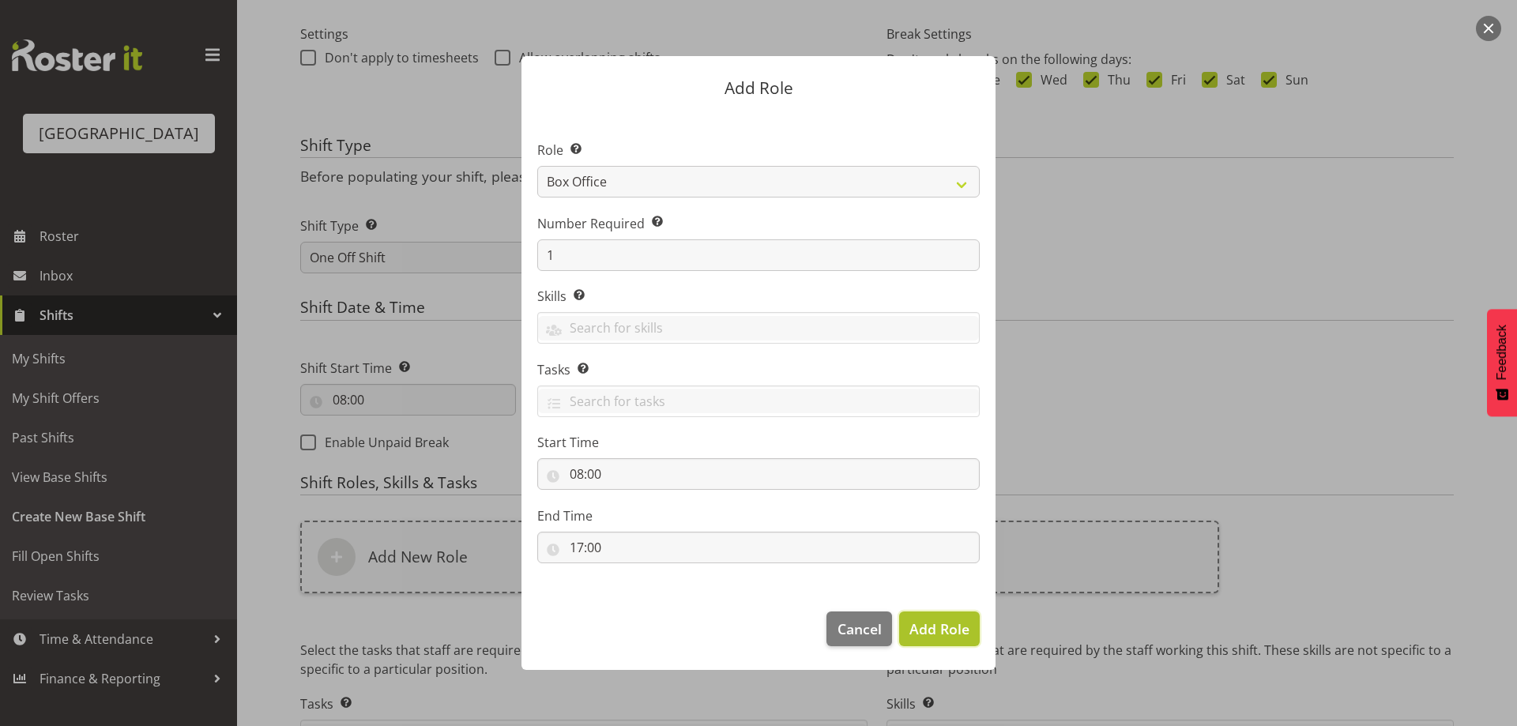
click at [975, 614] on button "Add Role" at bounding box center [939, 628] width 81 height 35
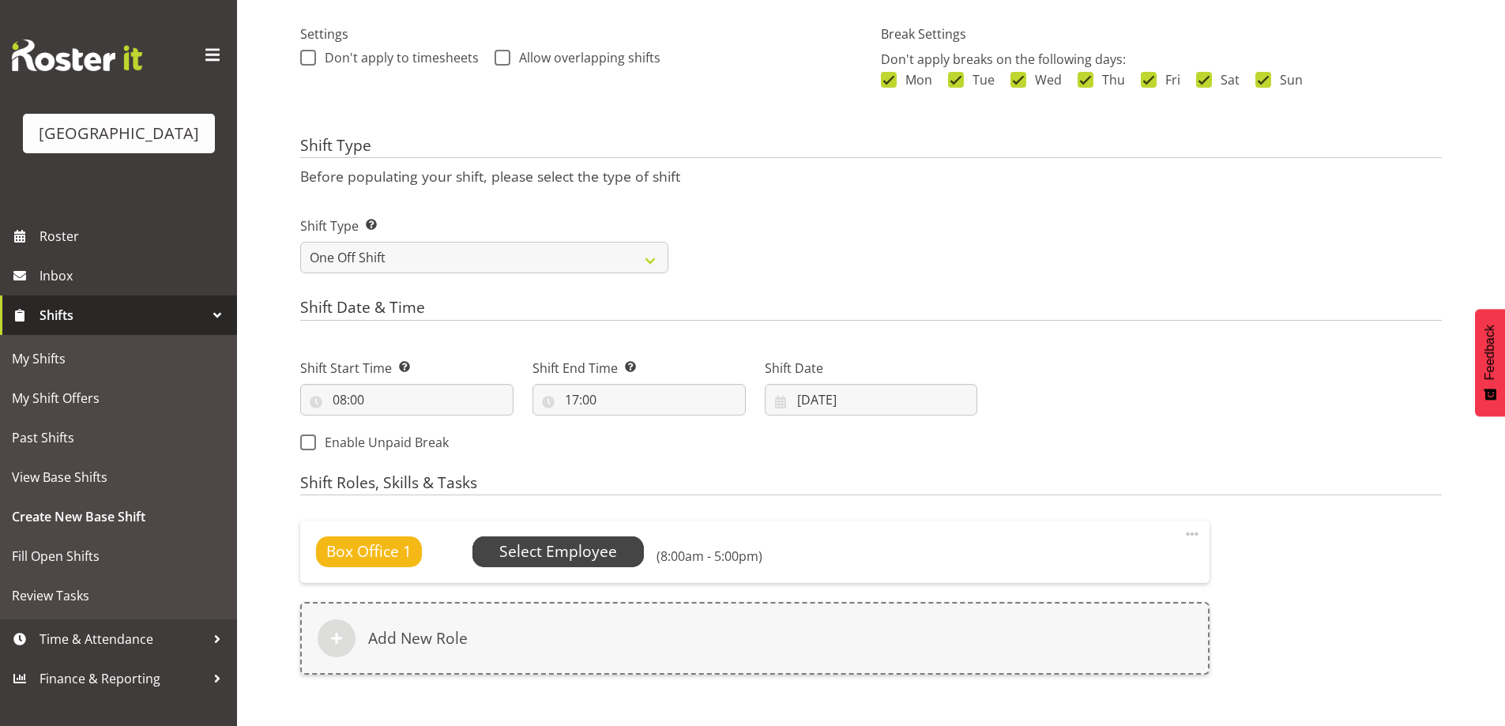
click at [497, 555] on span "Select Employee" at bounding box center [558, 551] width 172 height 30
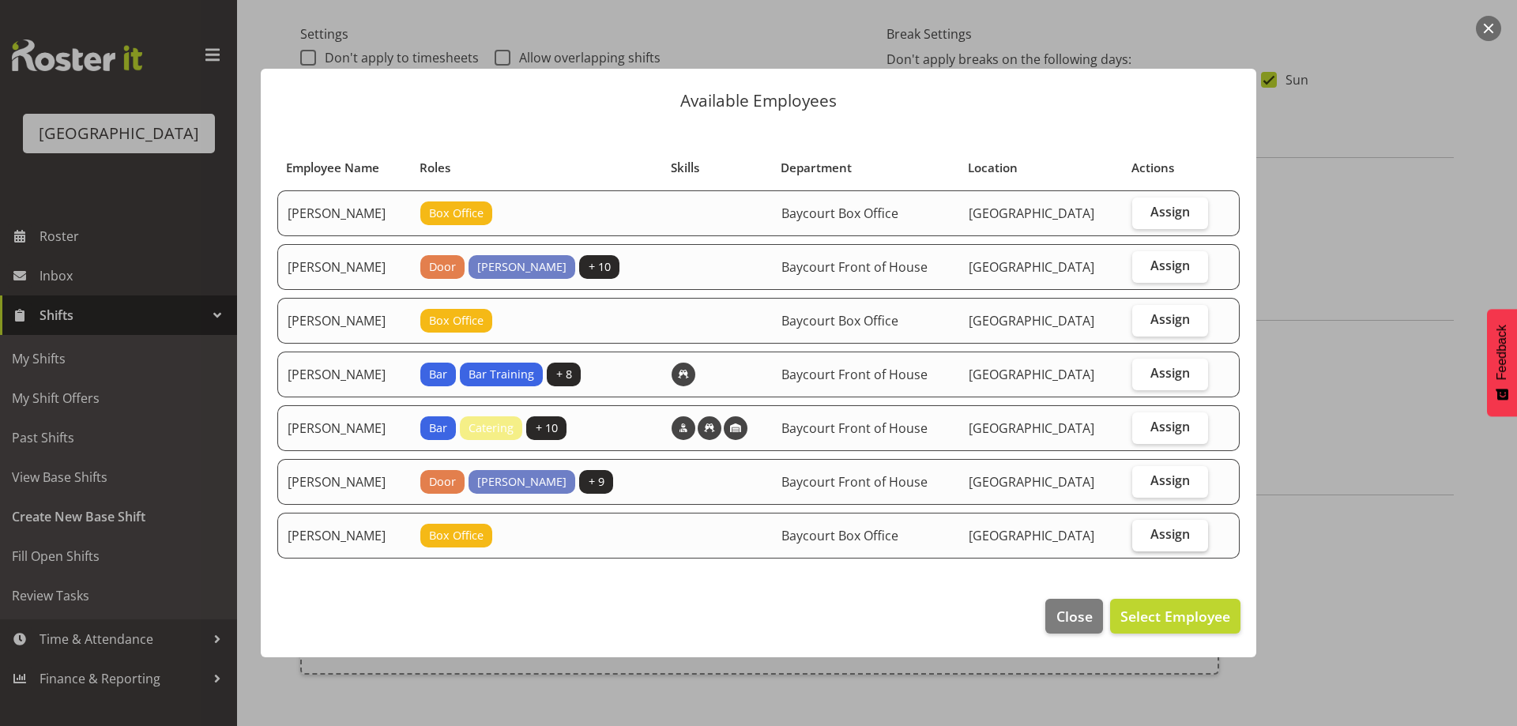
click at [1183, 540] on span "Assign" at bounding box center [1169, 534] width 39 height 16
click at [1142, 540] on input "Assign" at bounding box center [1137, 534] width 10 height 10
checkbox input "true"
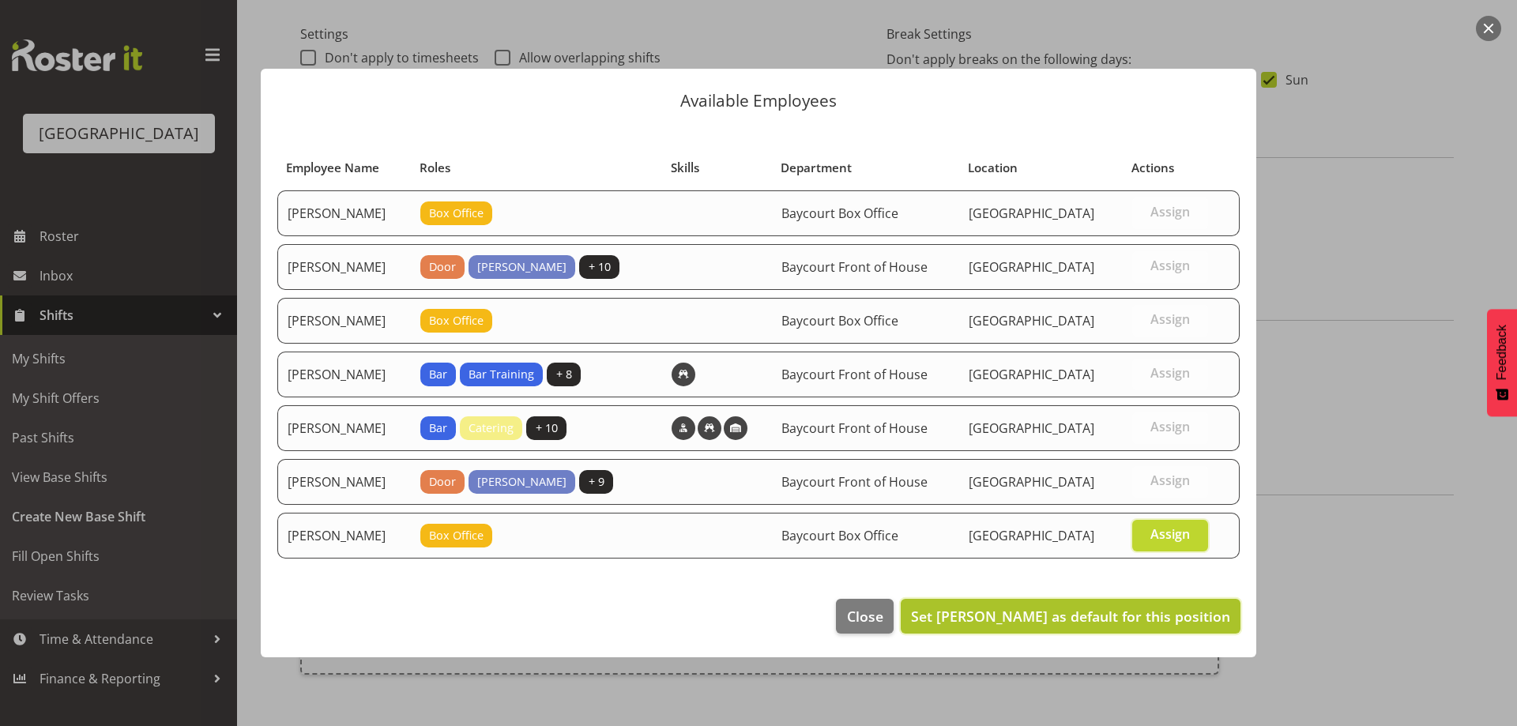
click at [1187, 613] on span "Set Wendy Auld as default for this position" at bounding box center [1070, 616] width 319 height 19
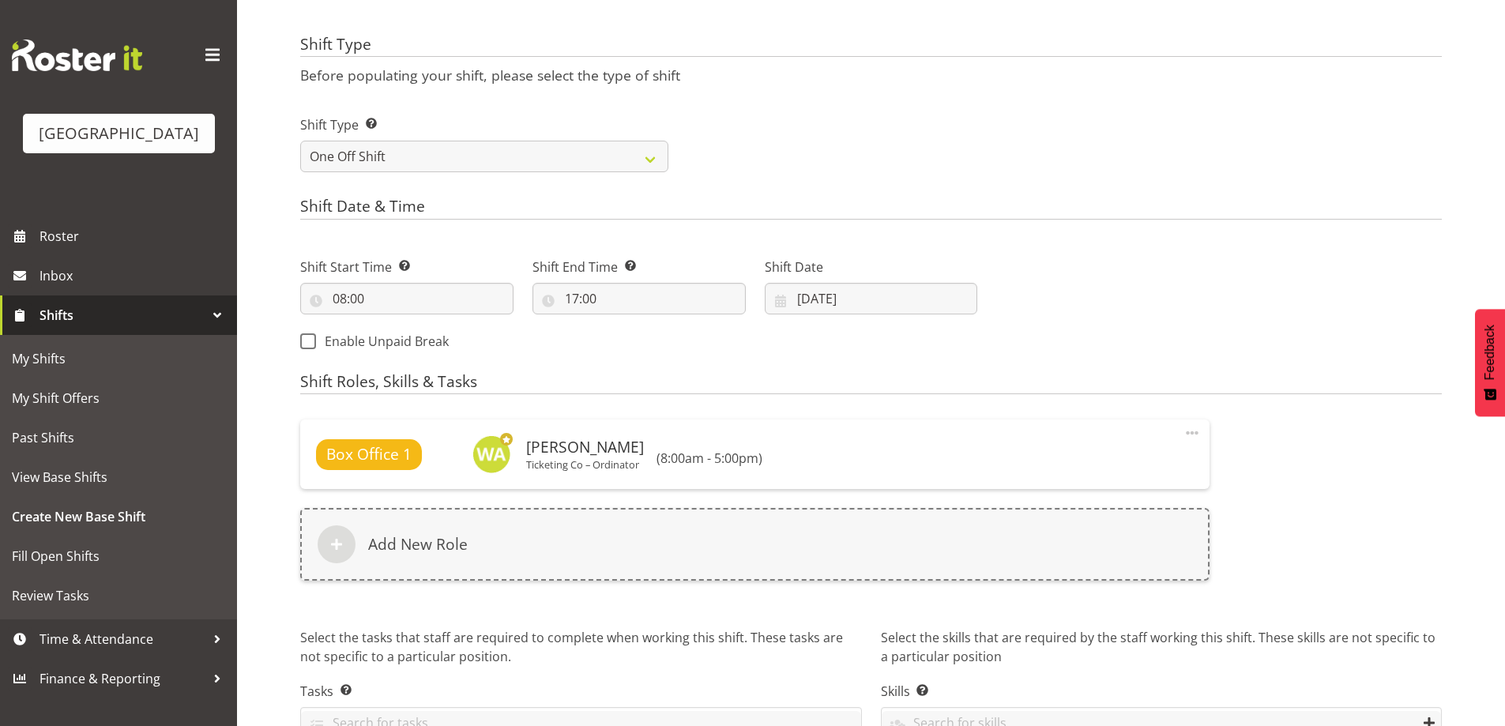
scroll to position [650, 0]
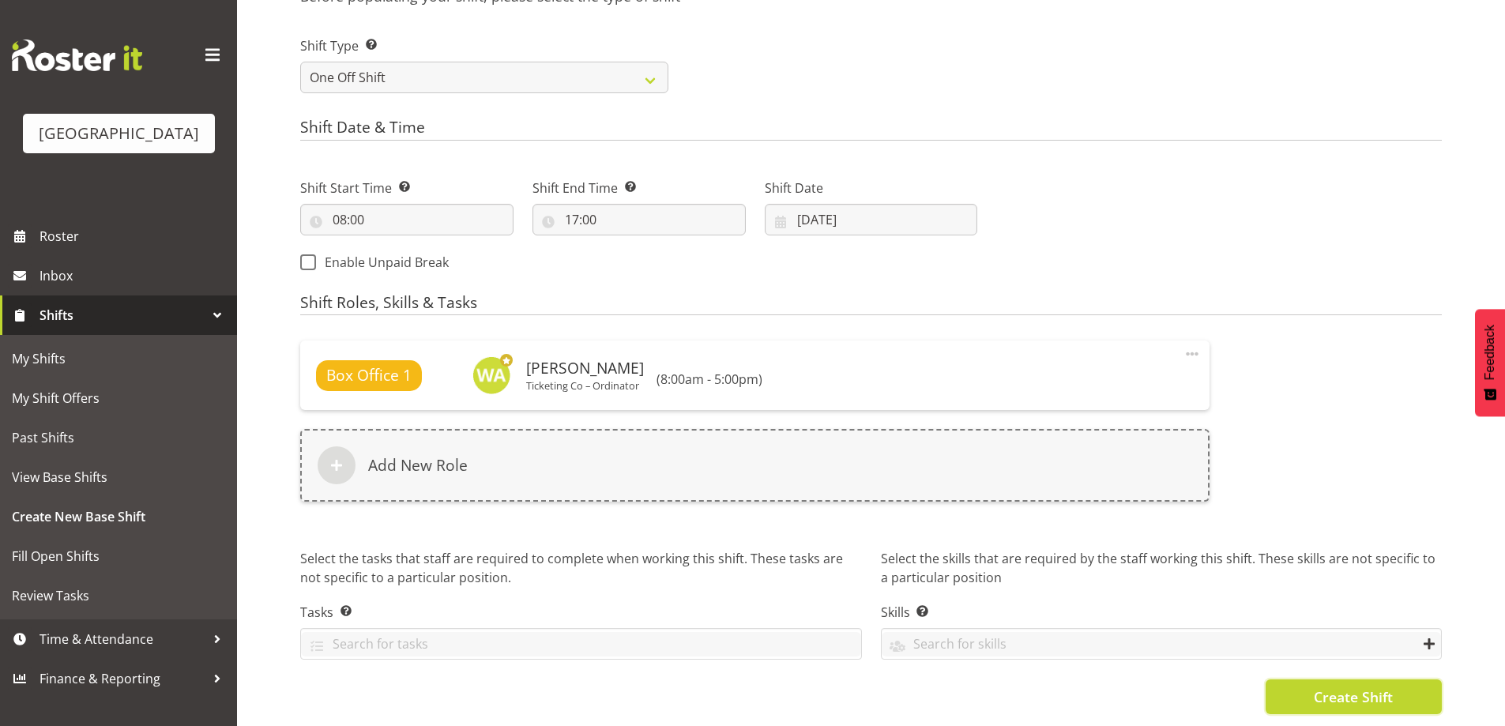
click at [1374, 686] on span "Create Shift" at bounding box center [1353, 696] width 79 height 21
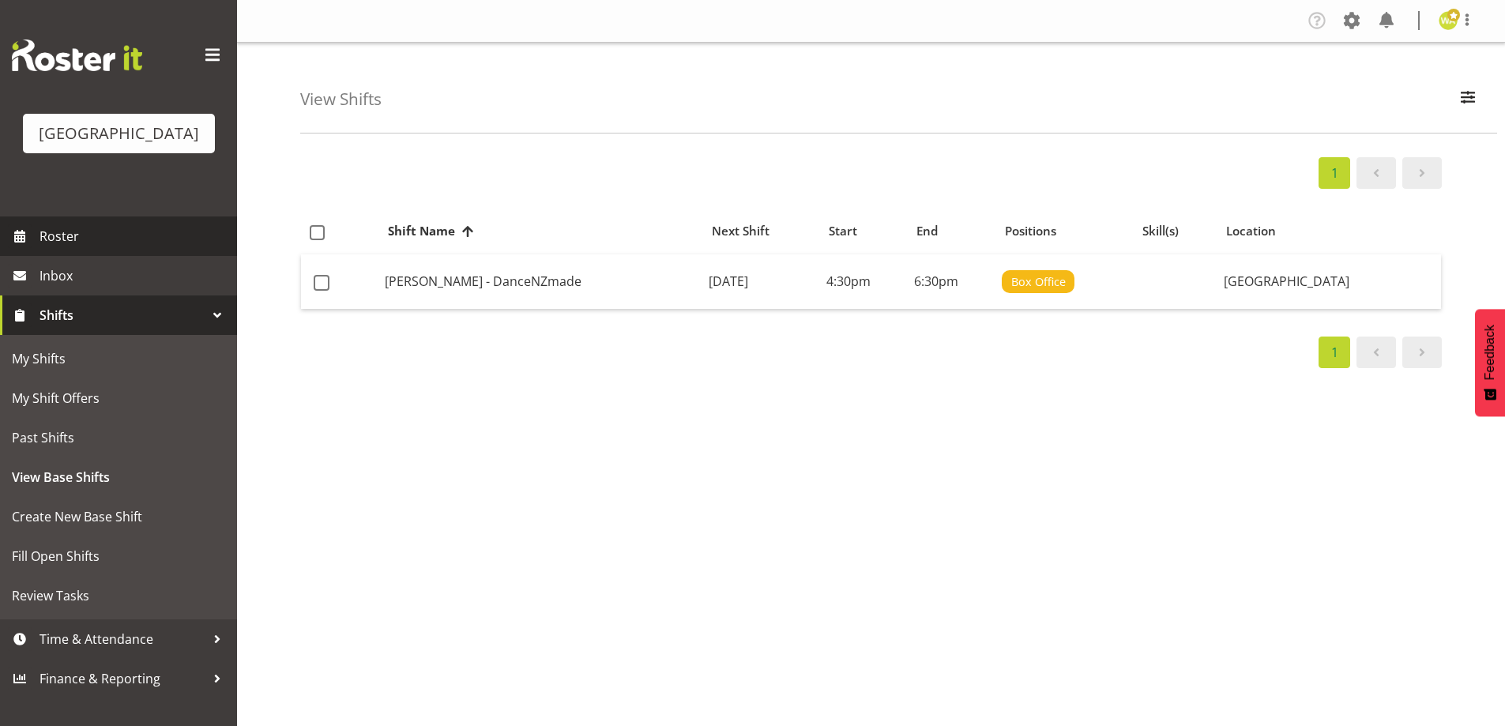
click at [83, 248] on span "Roster" at bounding box center [134, 236] width 190 height 24
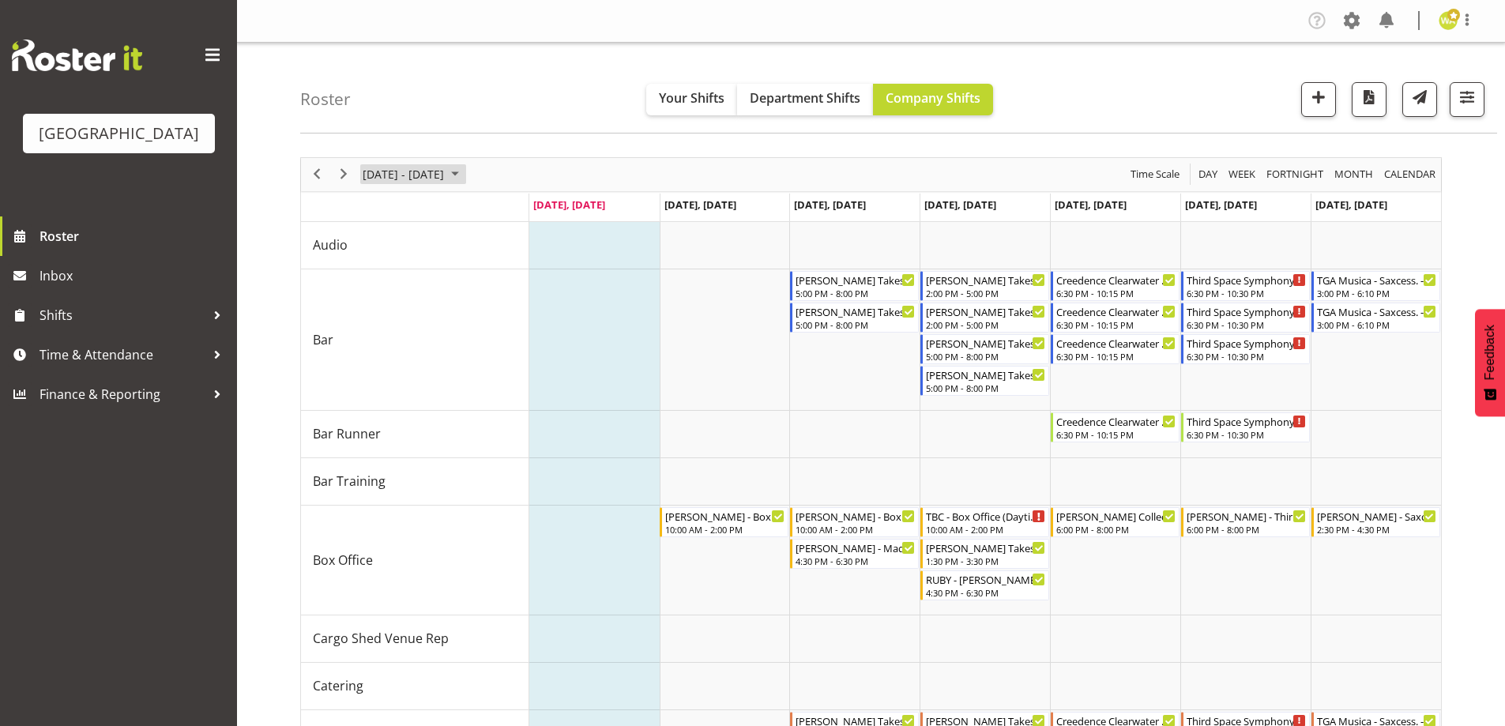
click at [433, 178] on span "August 18 - 24, 2025" at bounding box center [403, 174] width 85 height 20
click at [526, 209] on span "next month" at bounding box center [529, 214] width 28 height 28
click at [373, 266] on span "1" at bounding box center [379, 269] width 24 height 24
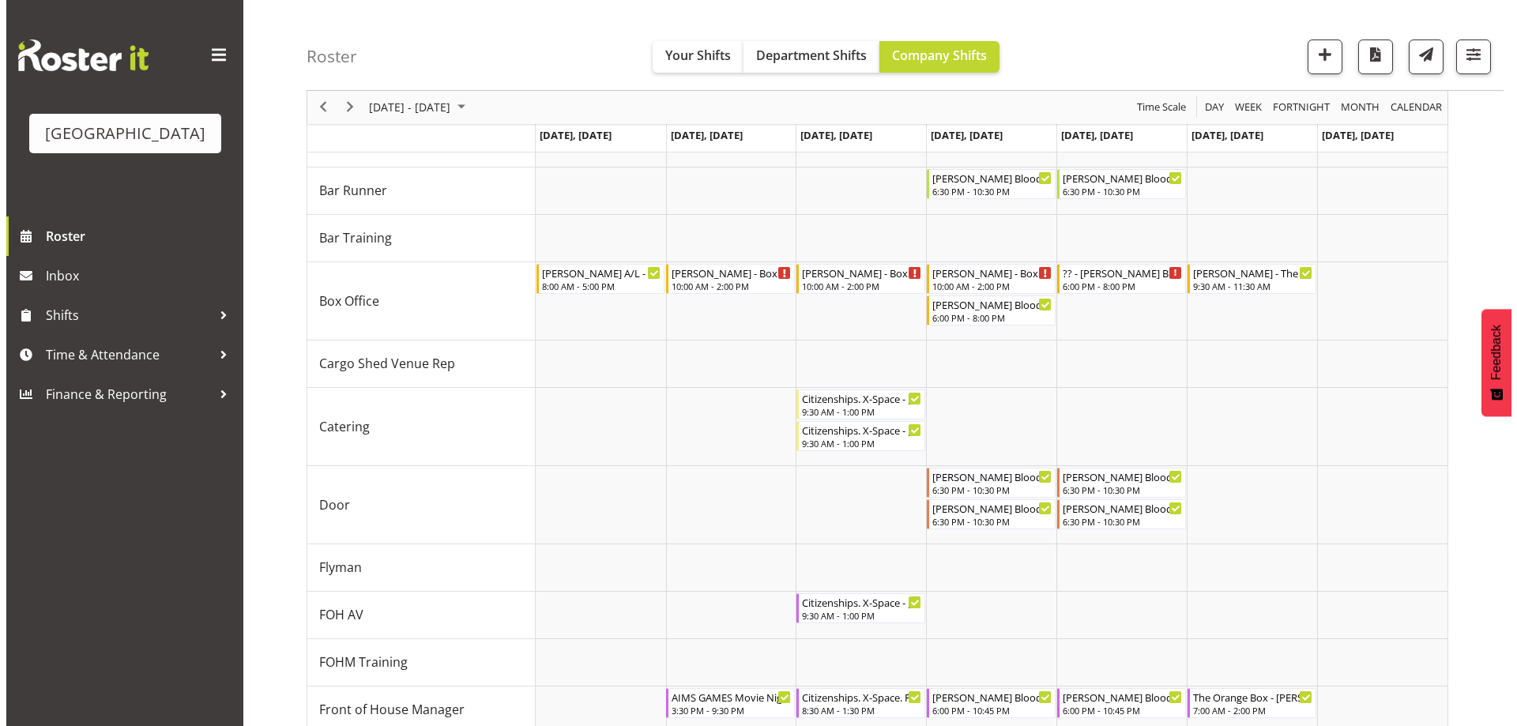
scroll to position [155, 0]
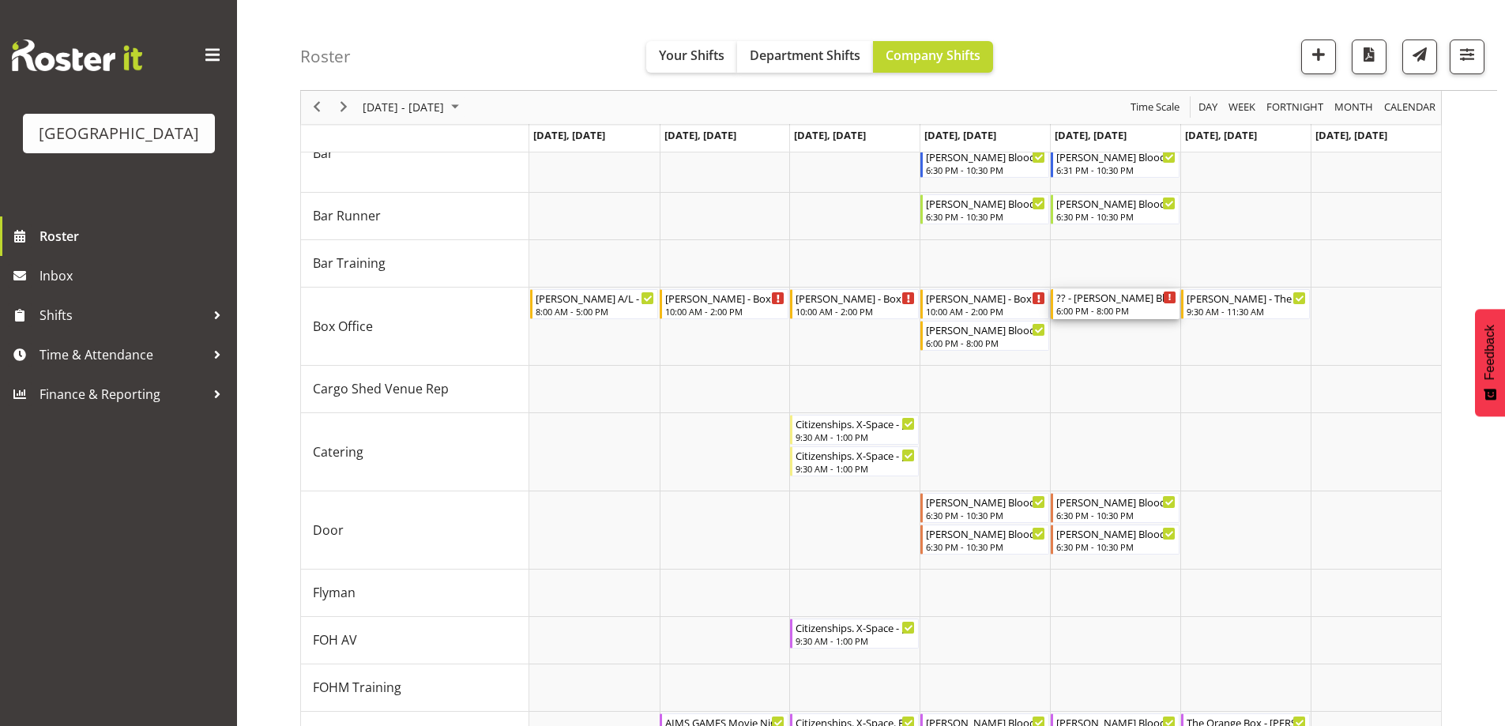
click at [1081, 308] on div "6:00 PM - 8:00 PM" at bounding box center [1116, 310] width 120 height 13
click at [0, 0] on div at bounding box center [0, 0] width 0 height 0
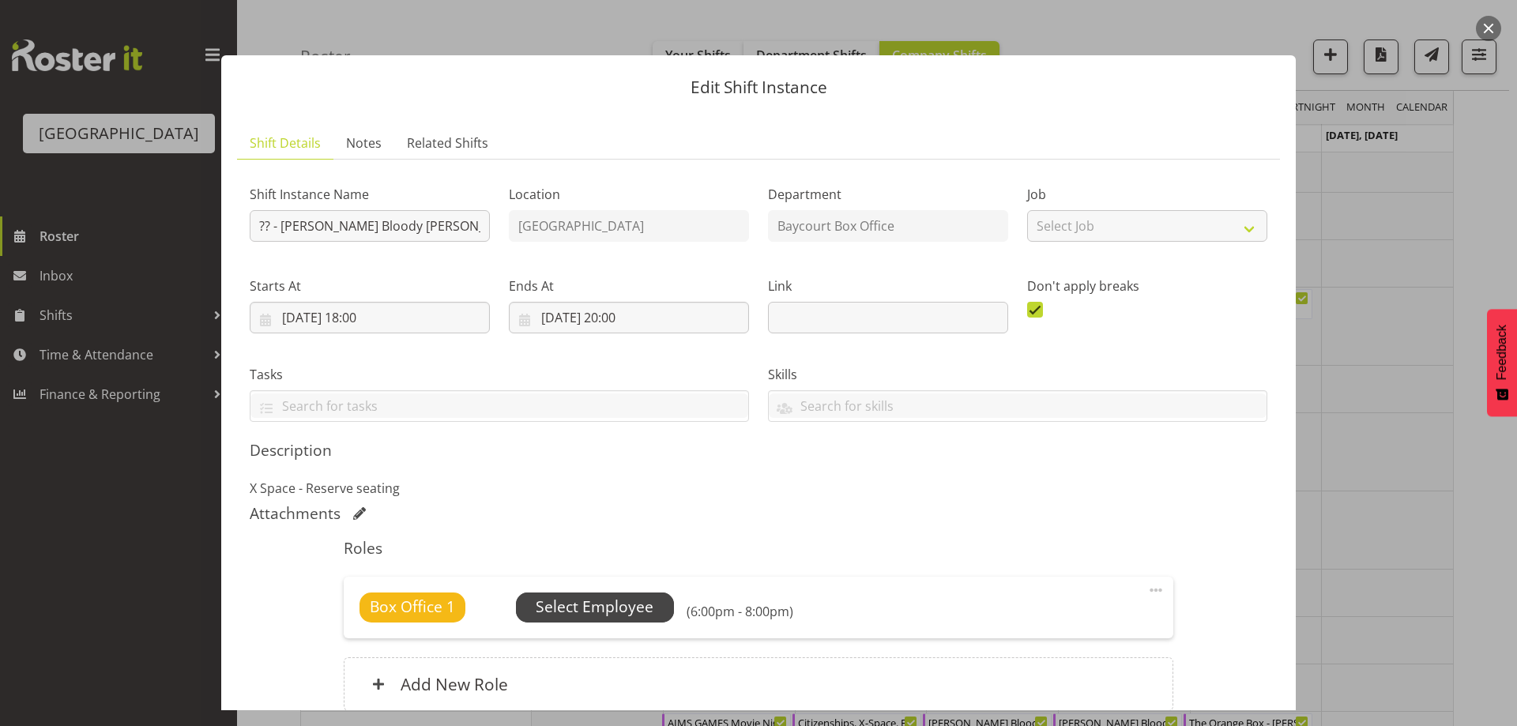
click at [606, 607] on span "Select Employee" at bounding box center [595, 607] width 118 height 23
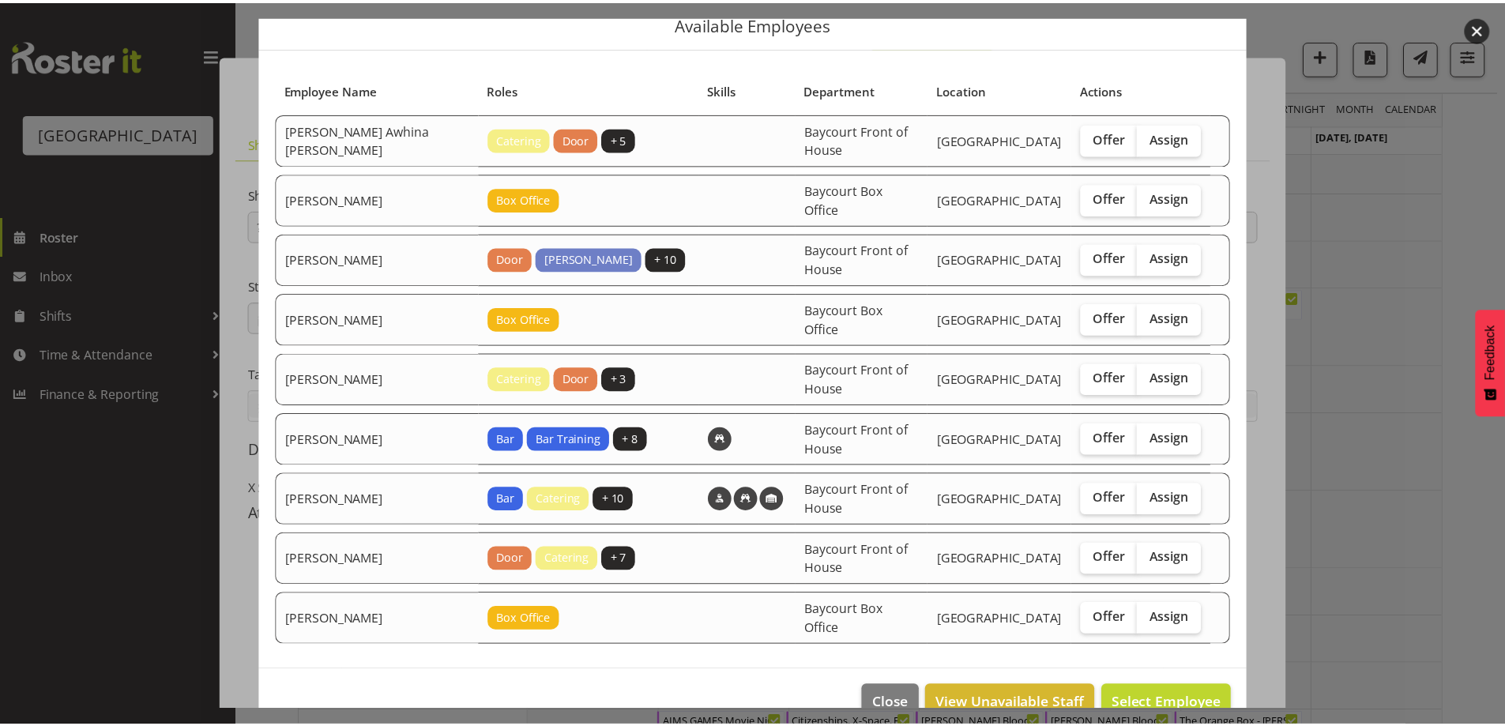
scroll to position [79, 0]
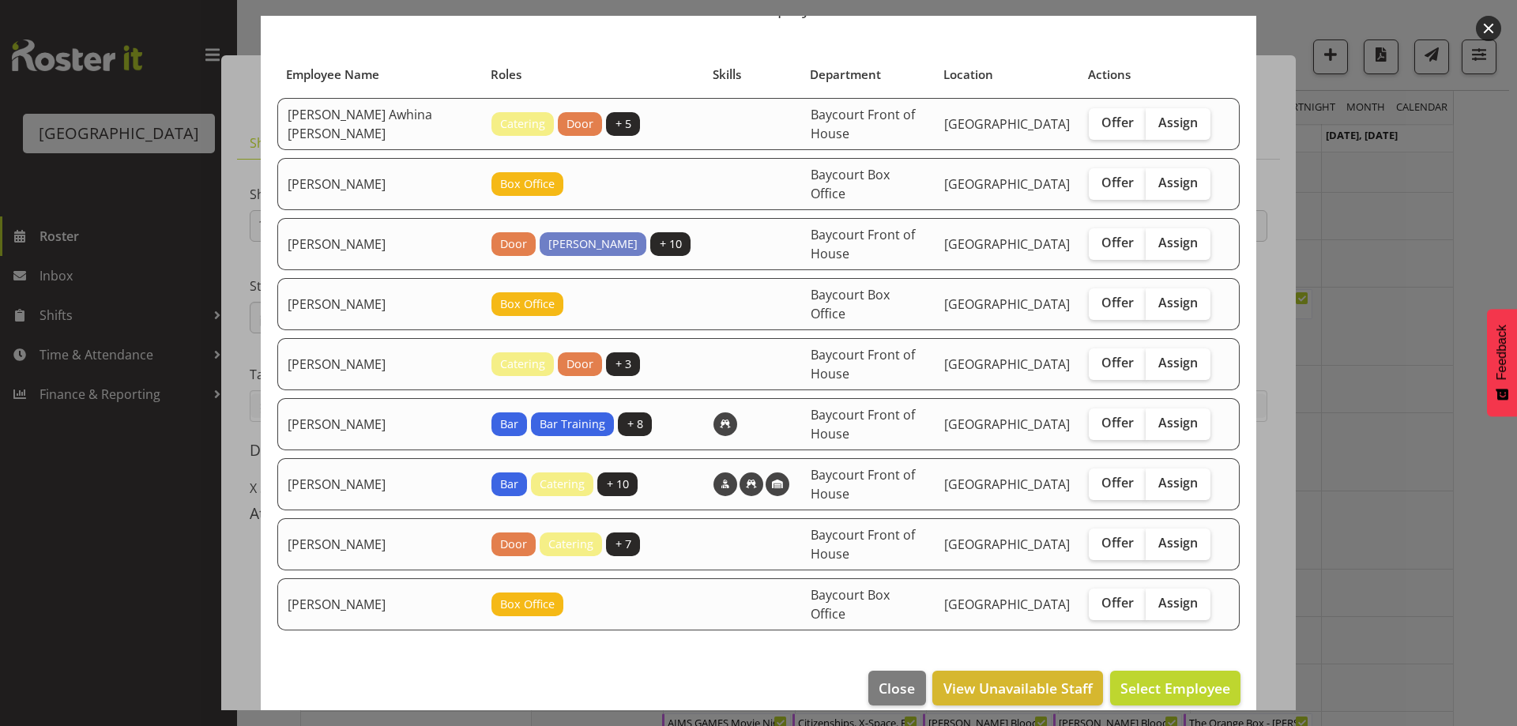
drag, startPoint x: 1491, startPoint y: 20, endPoint x: 1491, endPoint y: 30, distance: 10.3
click at [1491, 20] on button "button" at bounding box center [1488, 28] width 25 height 25
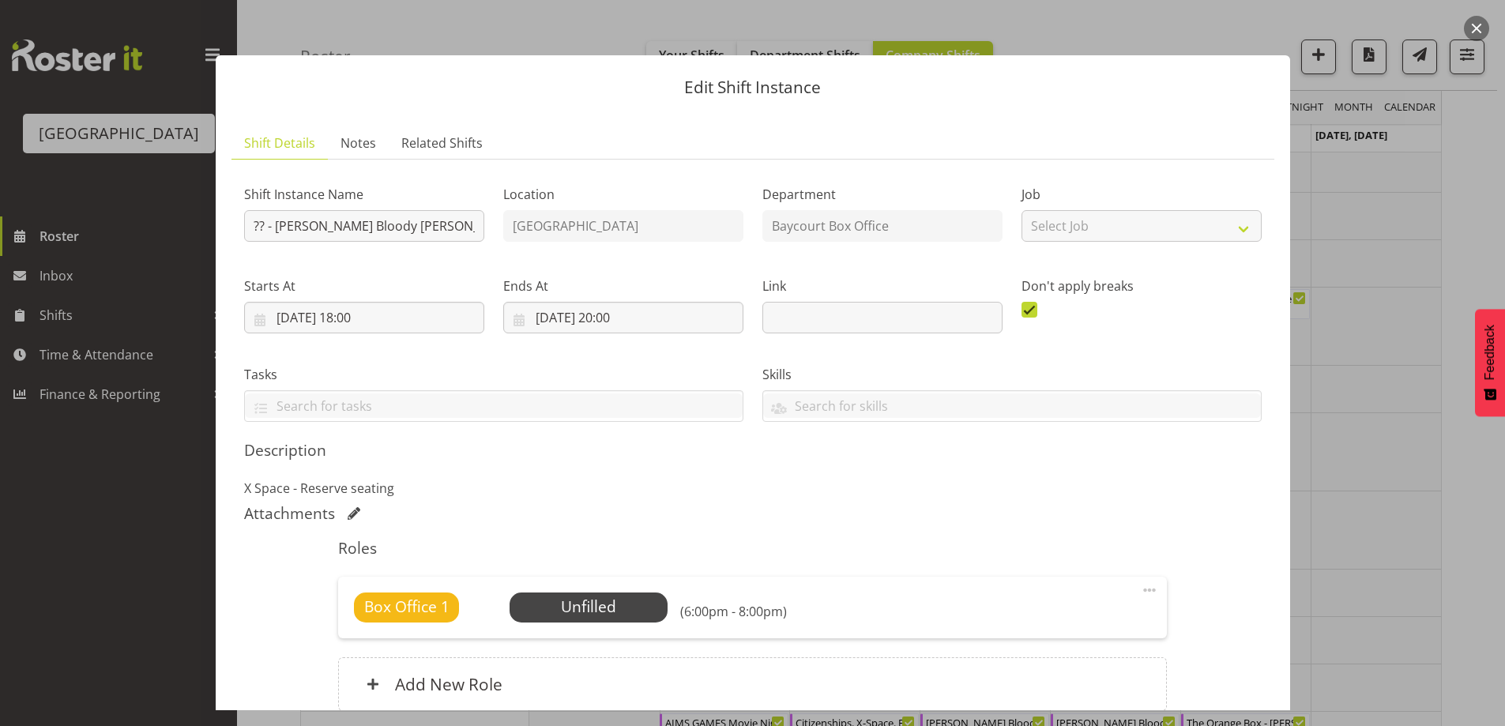
click at [1477, 17] on button "button" at bounding box center [1476, 28] width 25 height 25
